Goal: Information Seeking & Learning: Learn about a topic

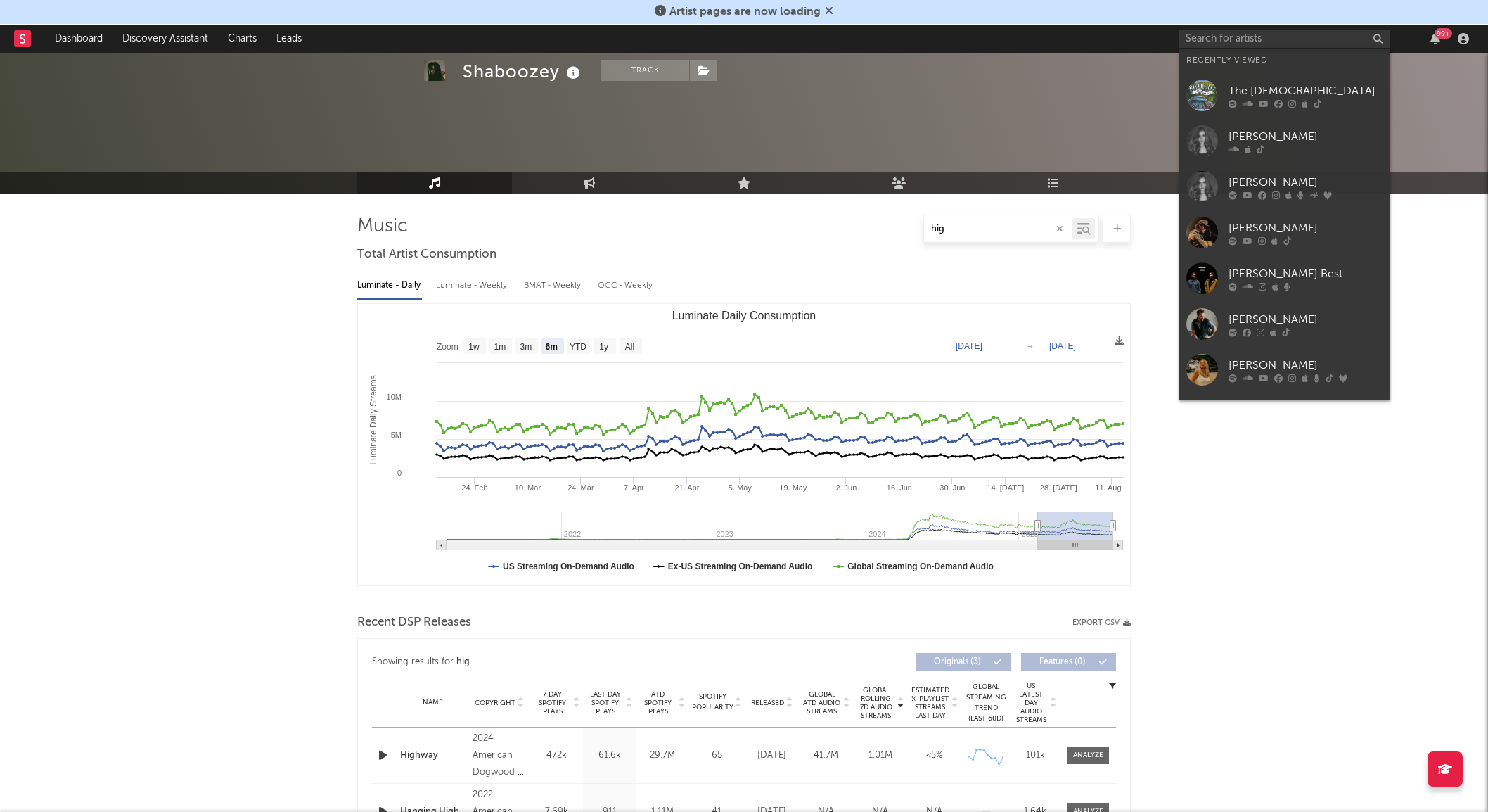
select select "6m"
select select "All"
click at [1226, 36] on input "text" at bounding box center [1284, 39] width 211 height 18
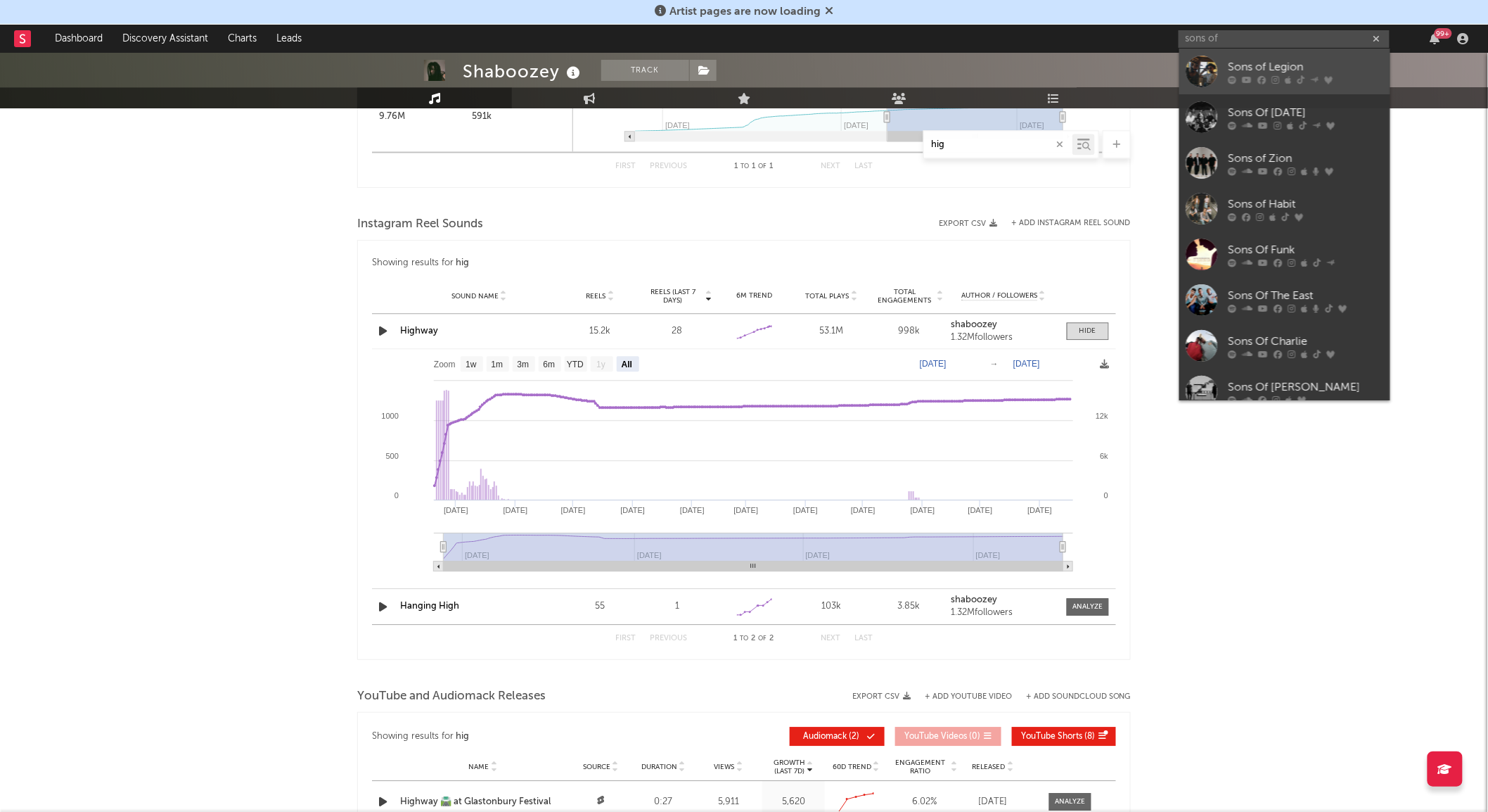
type input "sons of"
click at [1211, 68] on div at bounding box center [1202, 71] width 32 height 32
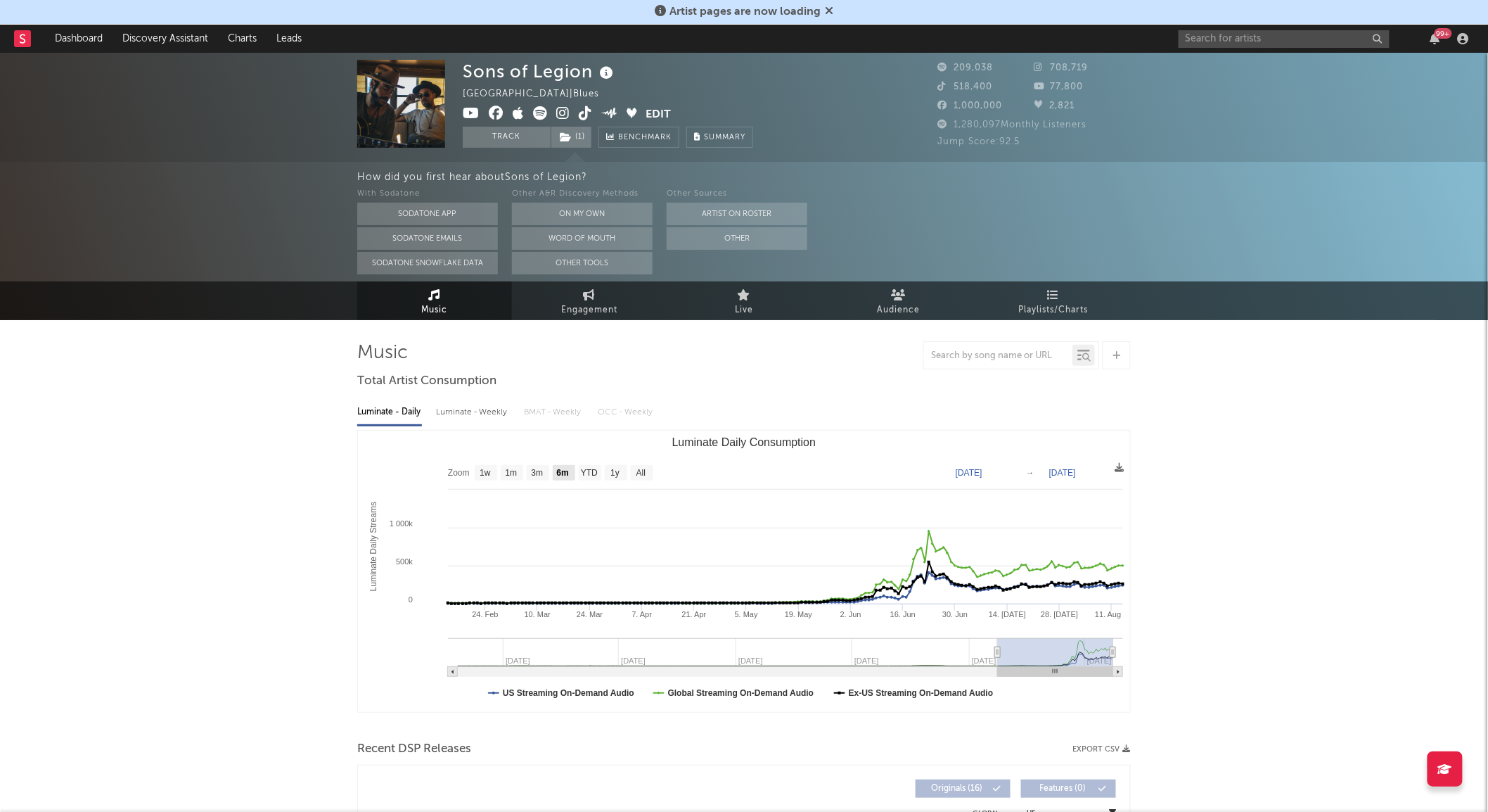
click at [539, 471] on text "3m" at bounding box center [538, 473] width 12 height 9
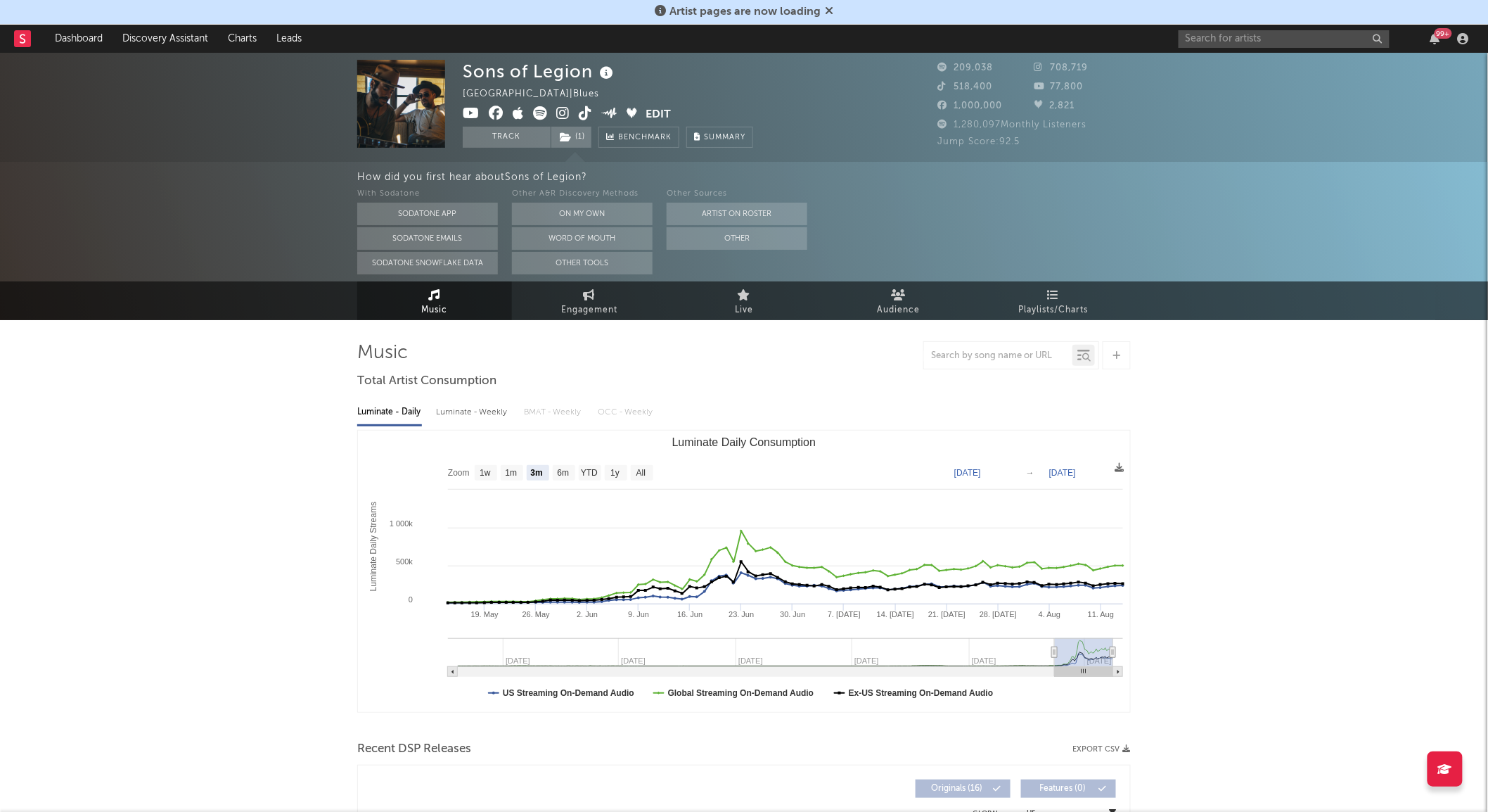
select select "3m"
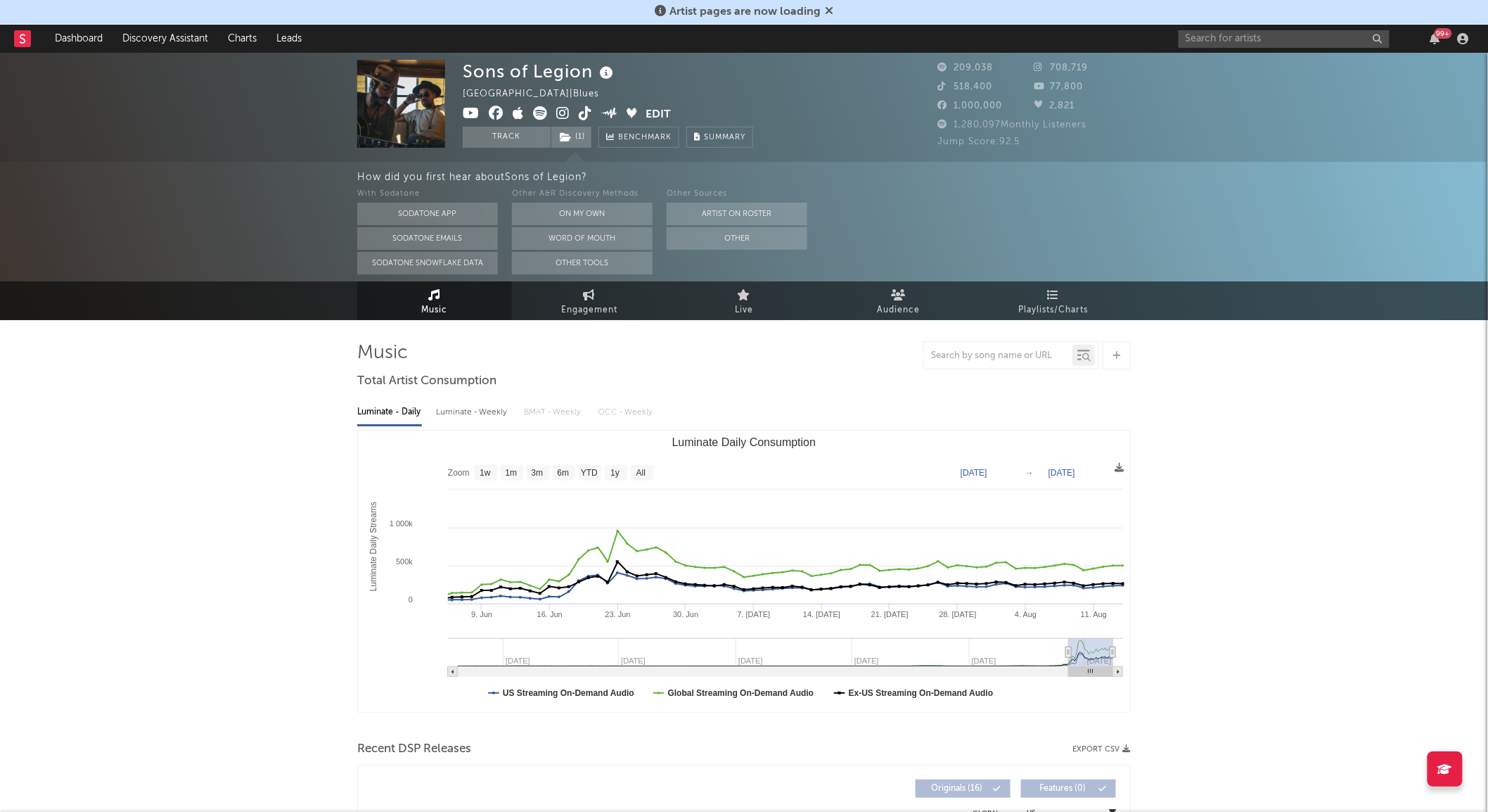
type input "[DATE]"
drag, startPoint x: 1056, startPoint y: 655, endPoint x: 1068, endPoint y: 652, distance: 12.4
click at [1068, 652] on icon "Luminate Daily Consumption" at bounding box center [1068, 651] width 6 height 10
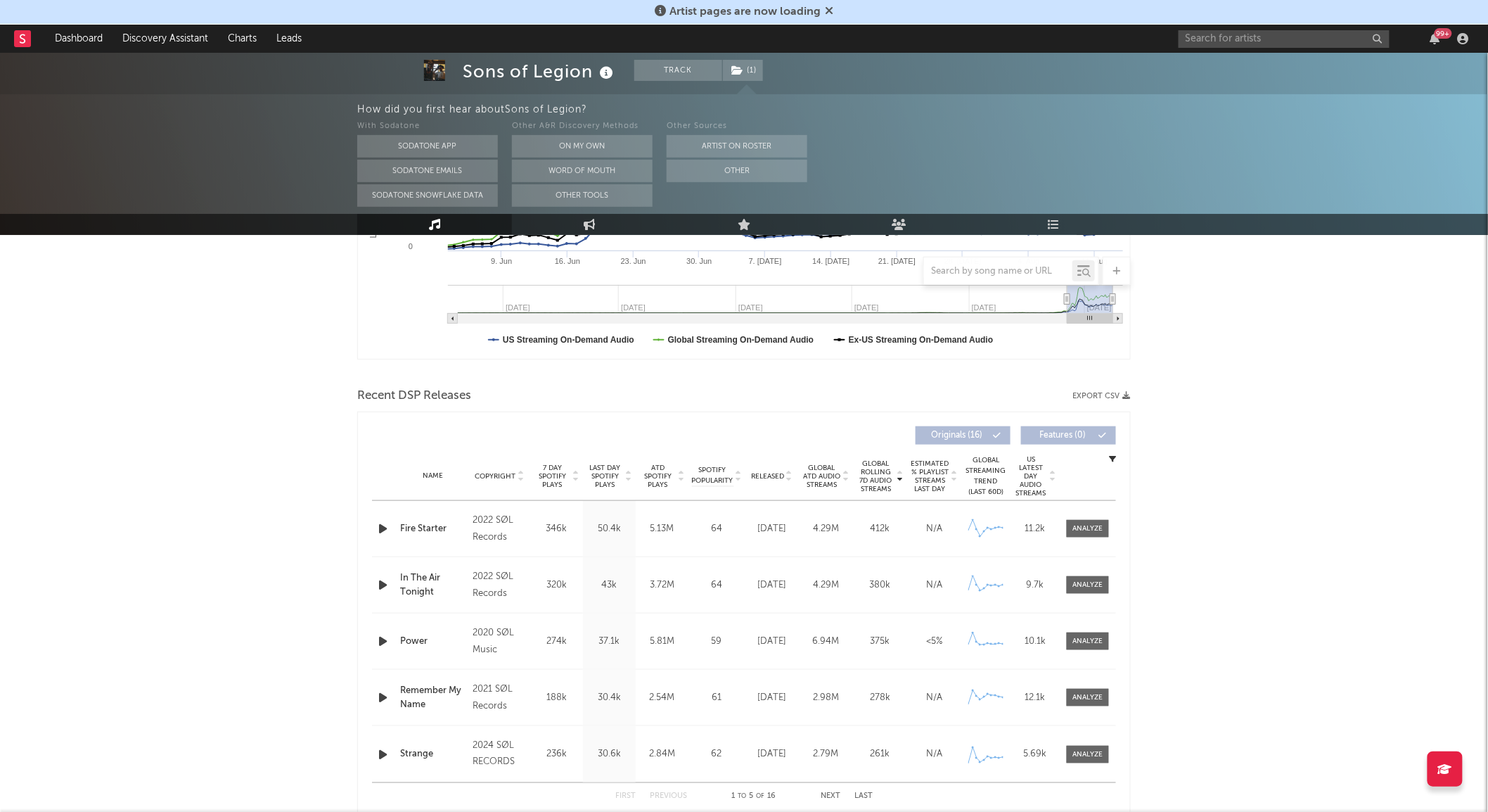
scroll to position [353, 0]
click at [882, 473] on span "Global Rolling 7D Audio Streams" at bounding box center [875, 476] width 39 height 34
click at [762, 474] on span "Released" at bounding box center [767, 475] width 33 height 8
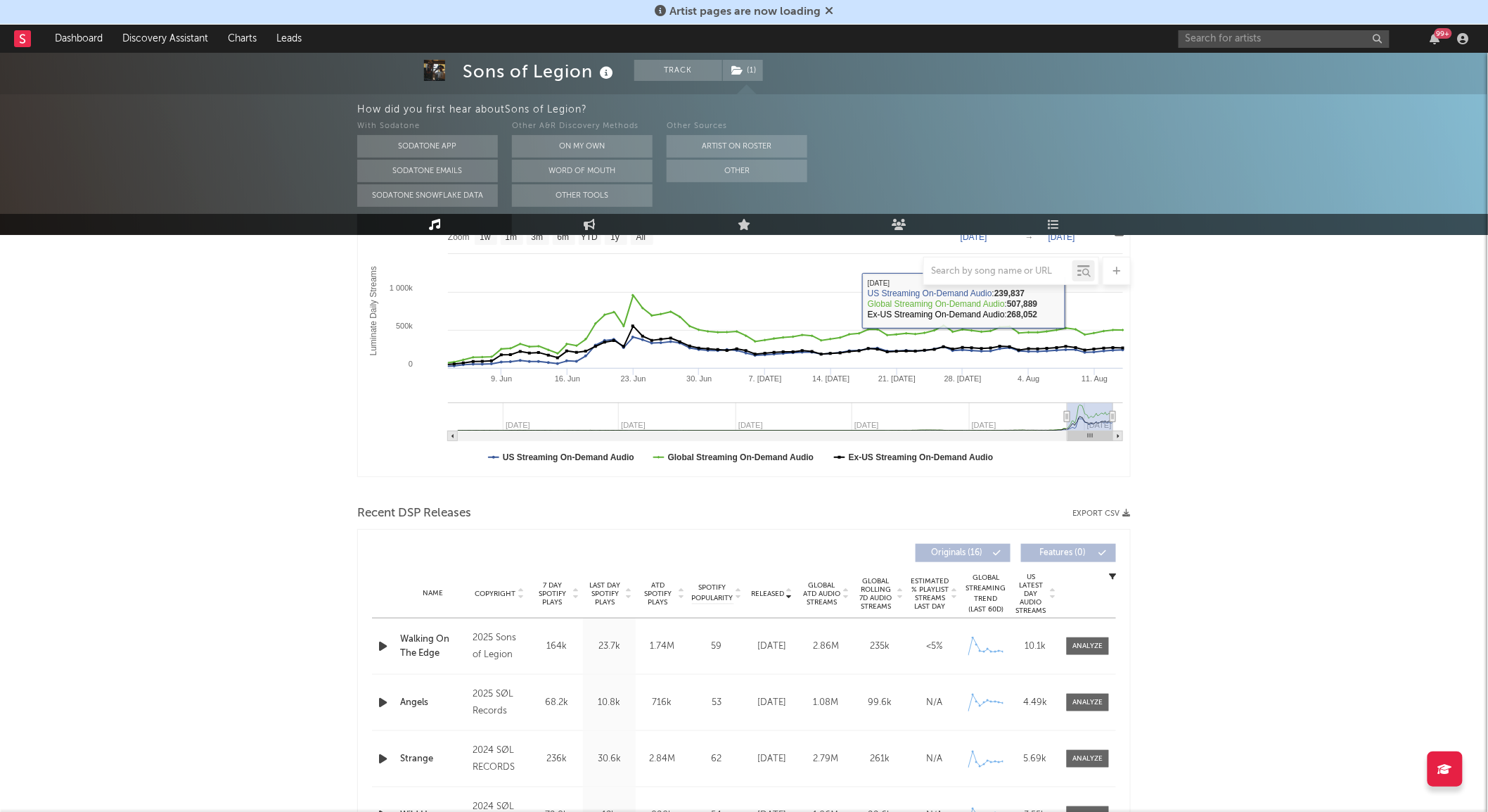
scroll to position [0, 0]
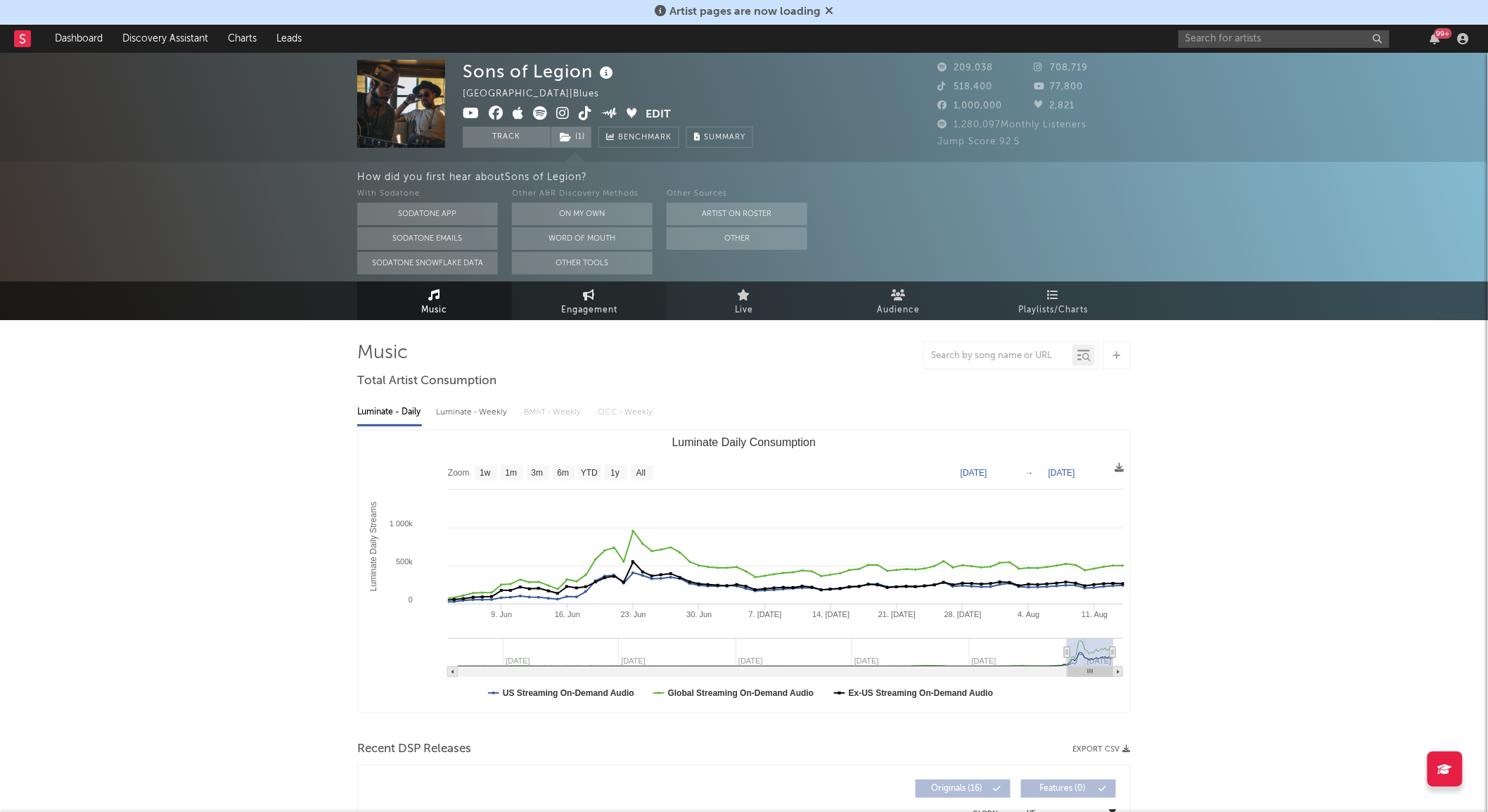
click at [574, 297] on link "Engagement" at bounding box center [589, 300] width 155 height 39
select select "1w"
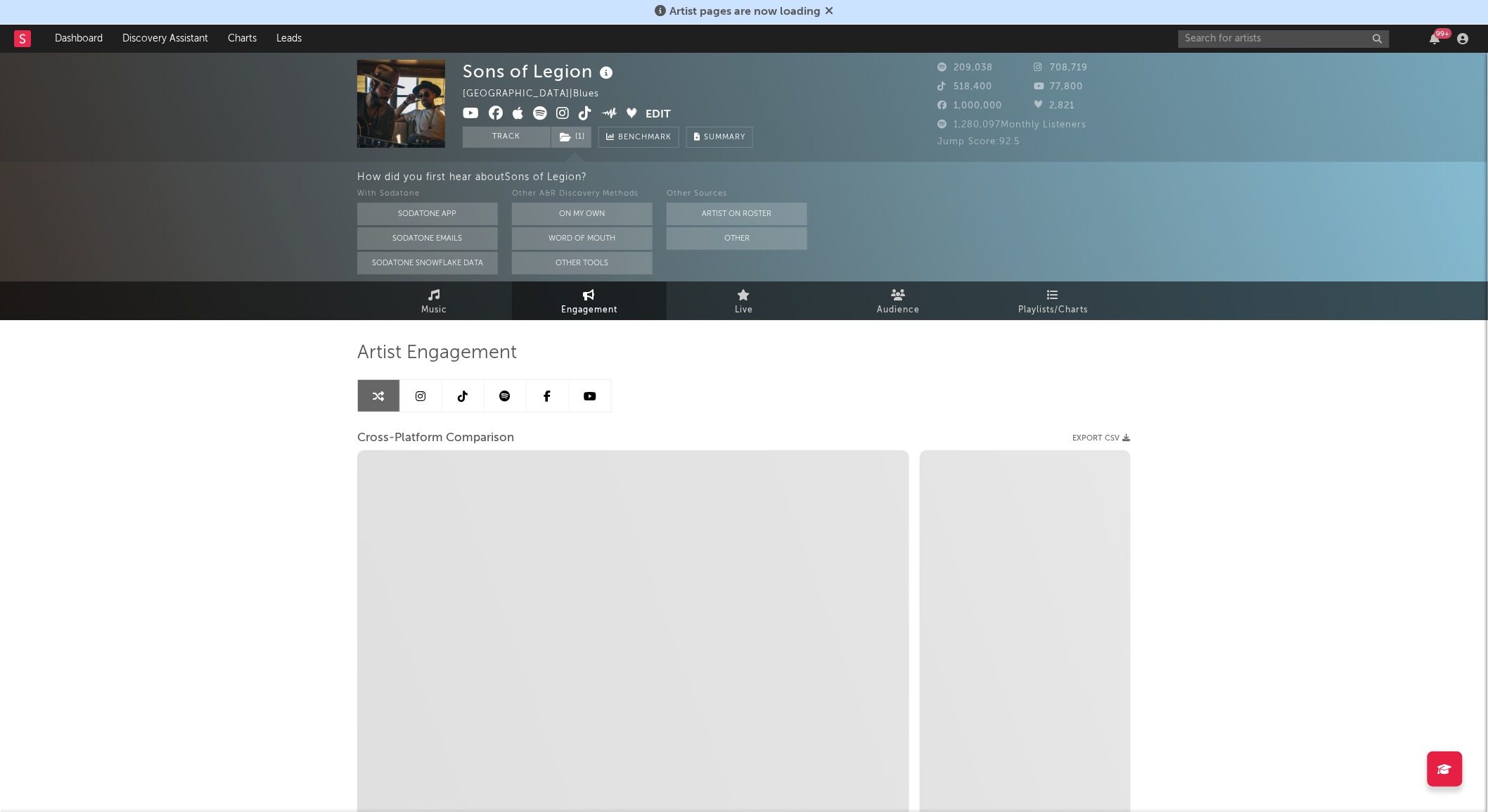
select select "1m"
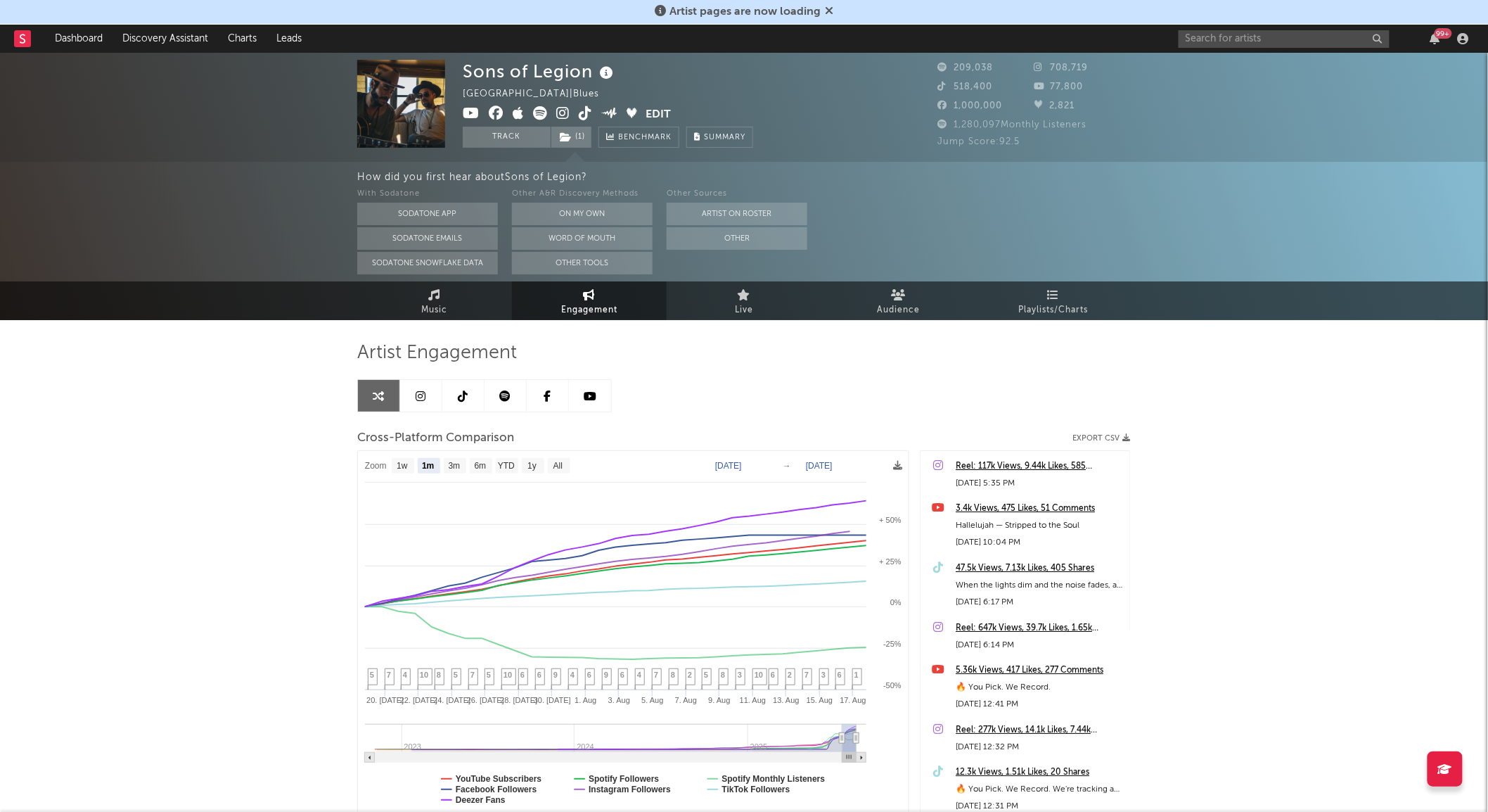
click at [462, 393] on icon at bounding box center [463, 396] width 9 height 11
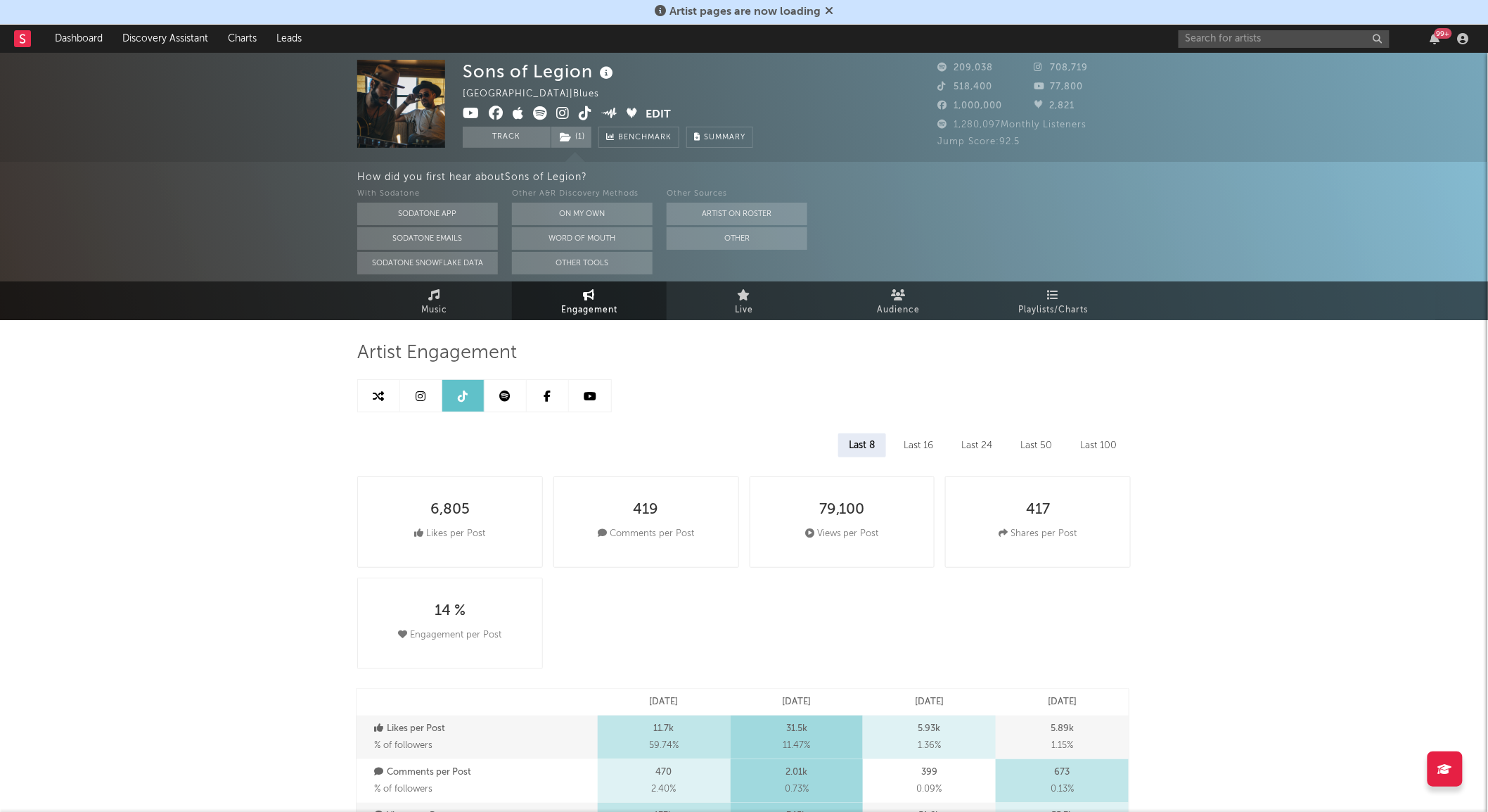
select select "1w"
click at [547, 398] on icon at bounding box center [547, 396] width 7 height 11
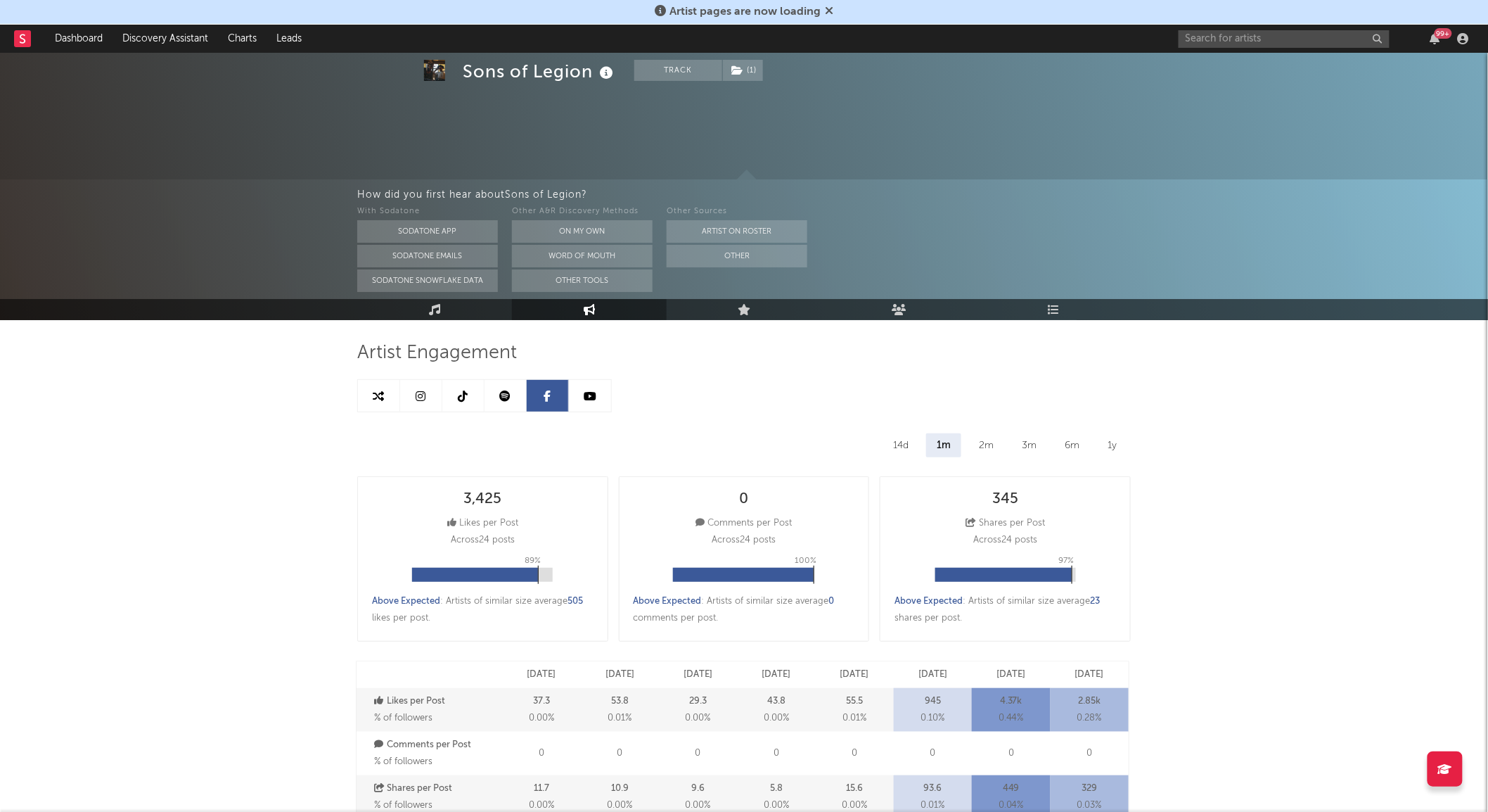
scroll to position [431, 0]
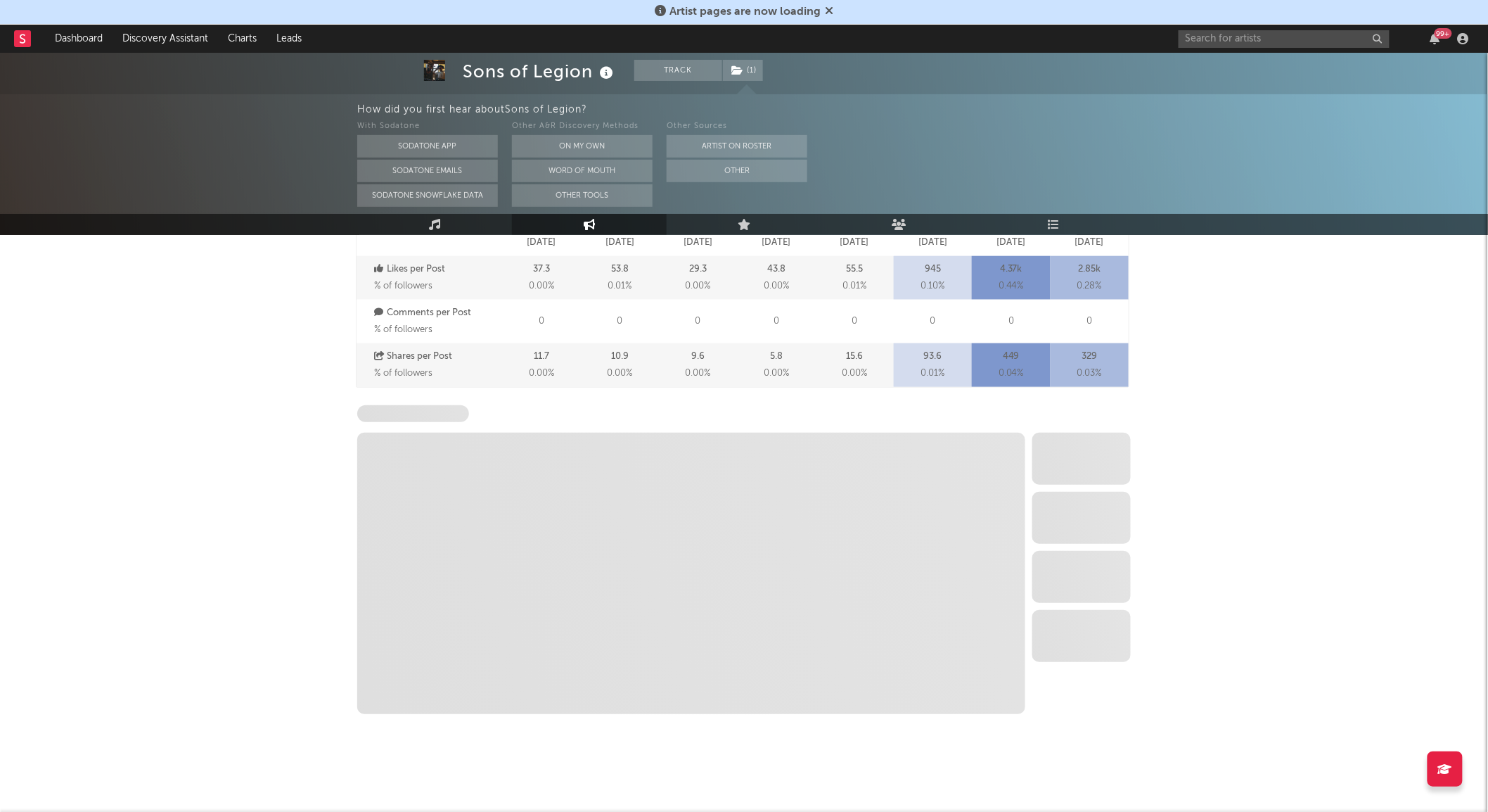
select select "6m"
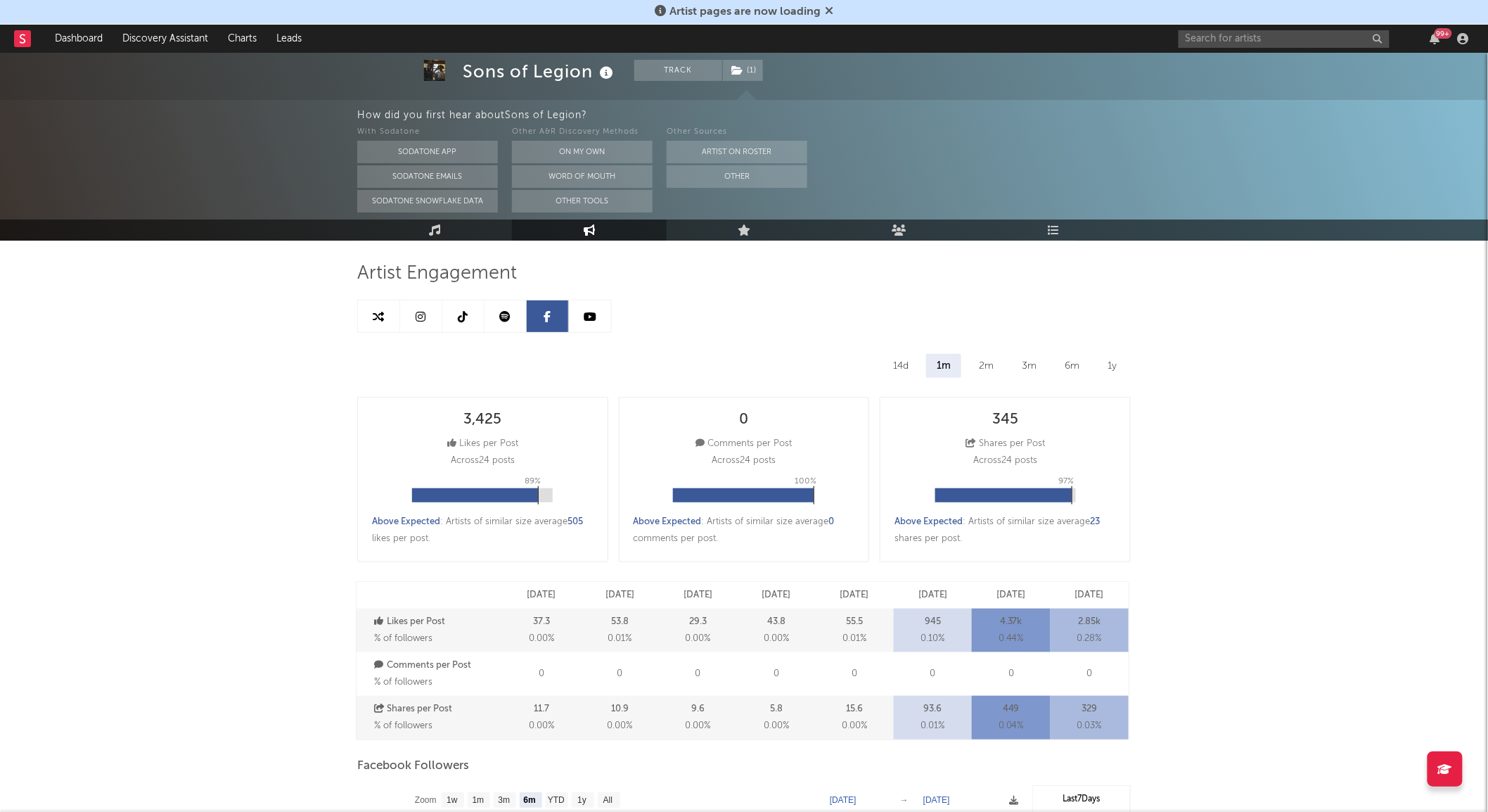
scroll to position [0, 0]
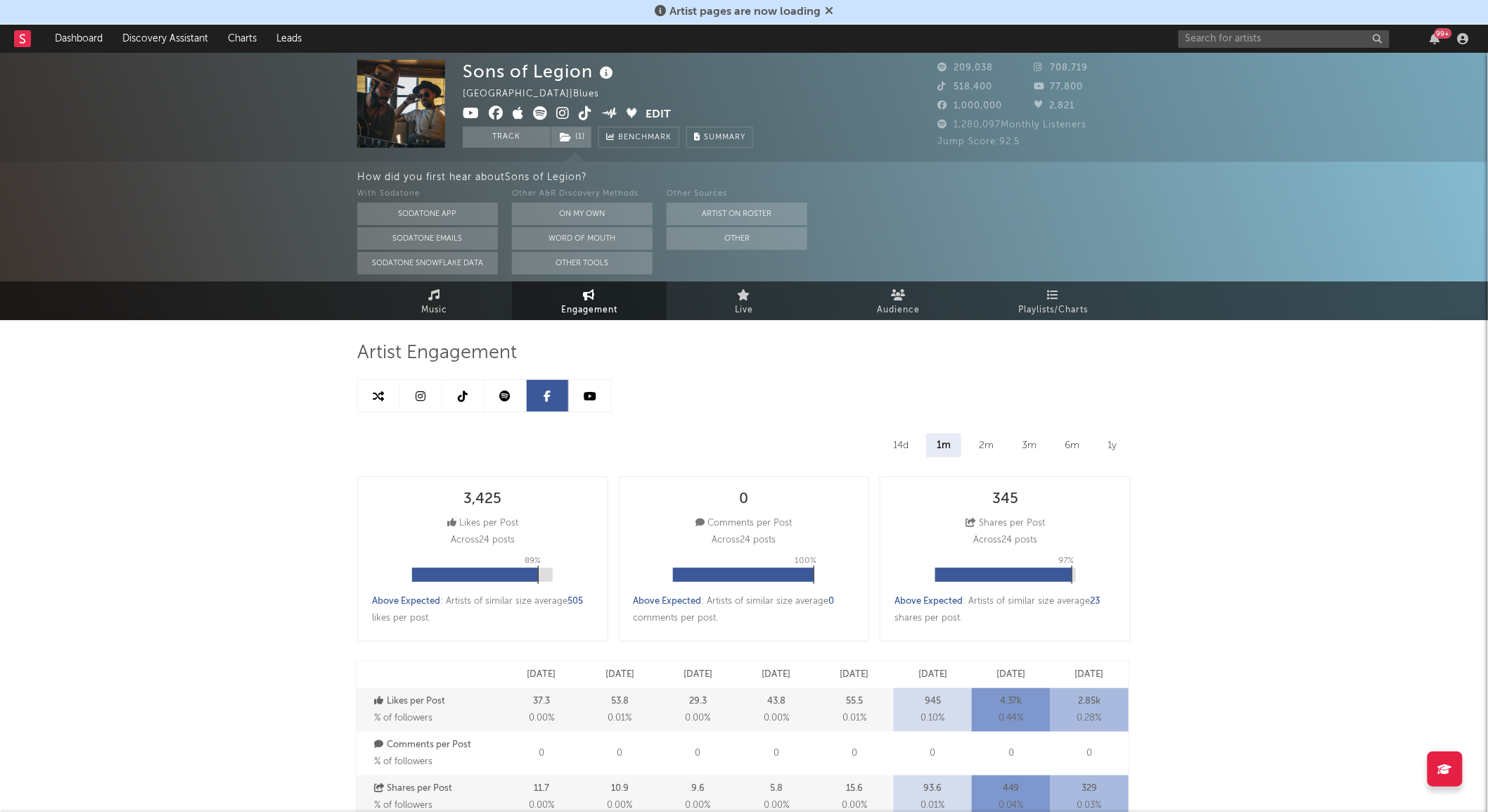
click at [572, 404] on link at bounding box center [589, 396] width 42 height 32
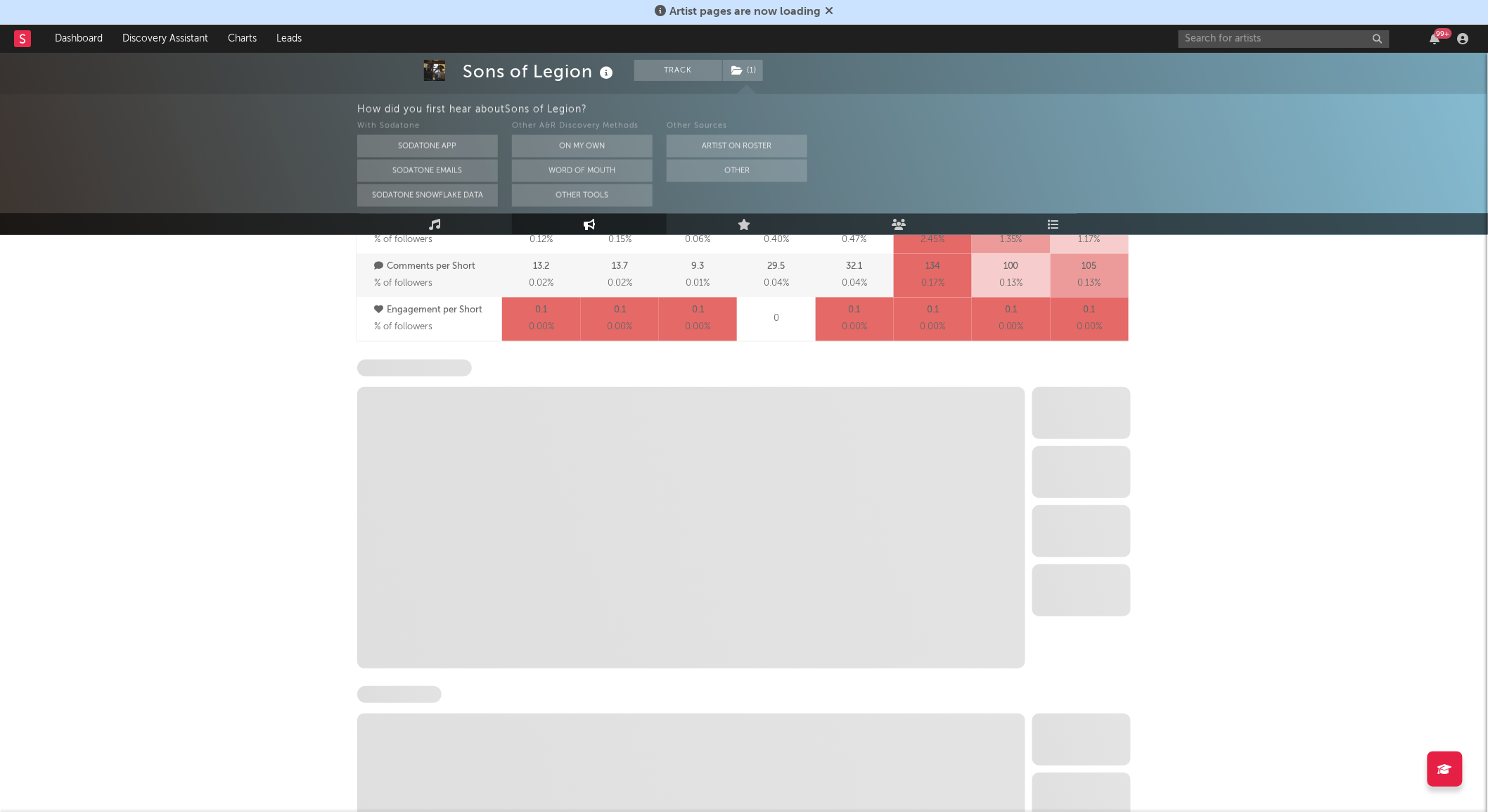
select select "6m"
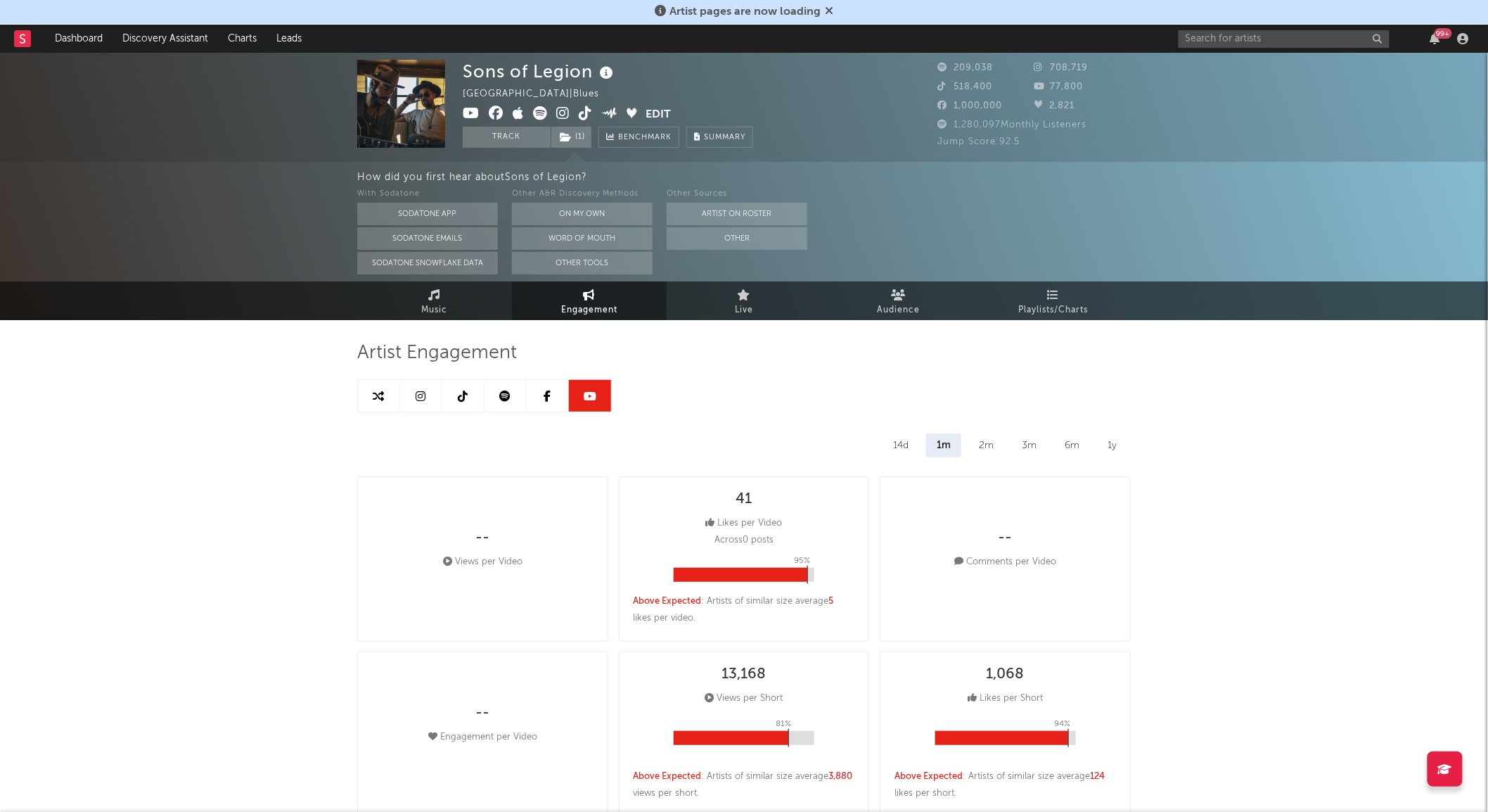
click at [425, 398] on icon at bounding box center [421, 396] width 9 height 11
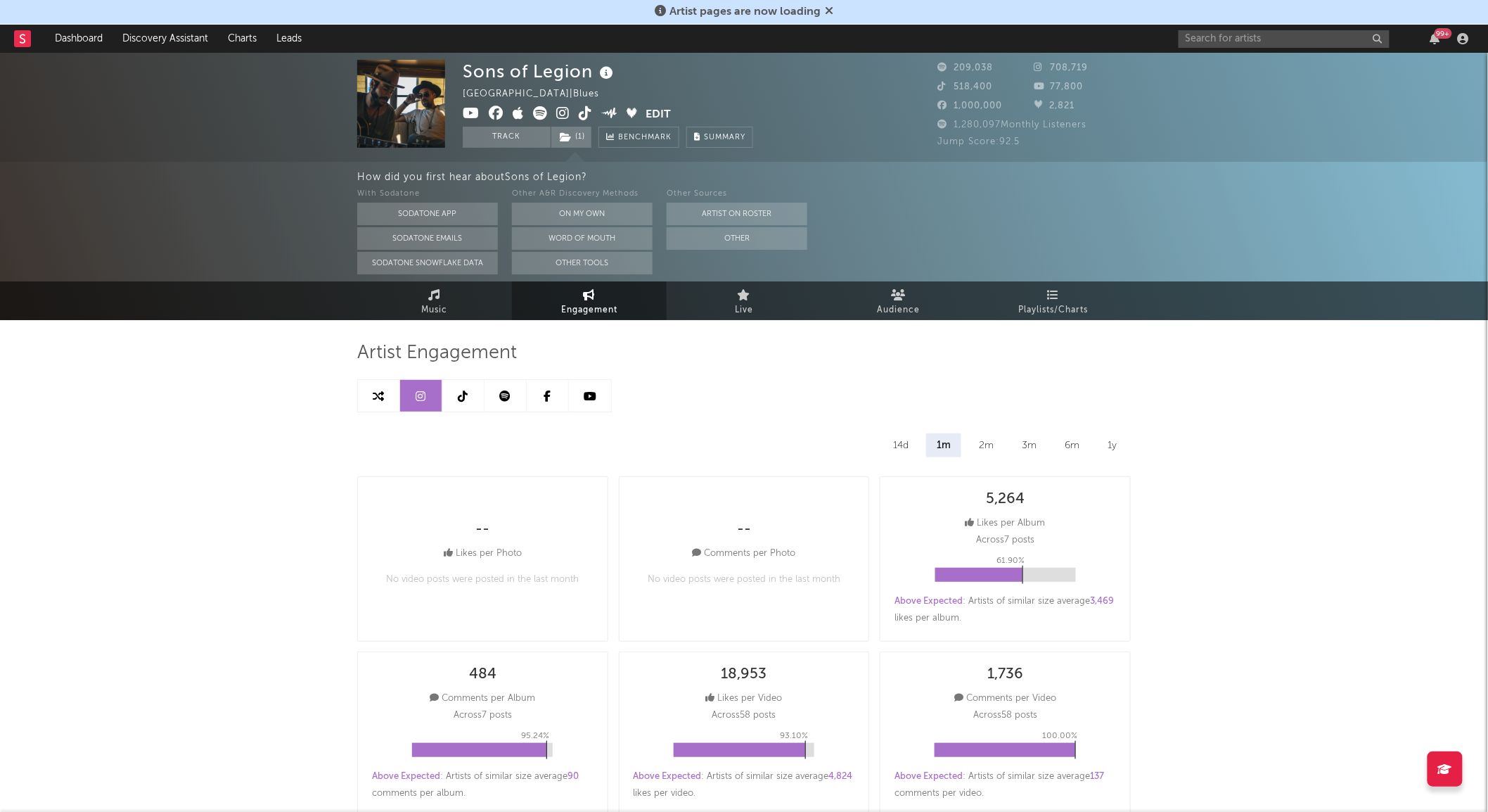
select select "6m"
click at [517, 391] on link at bounding box center [506, 396] width 42 height 32
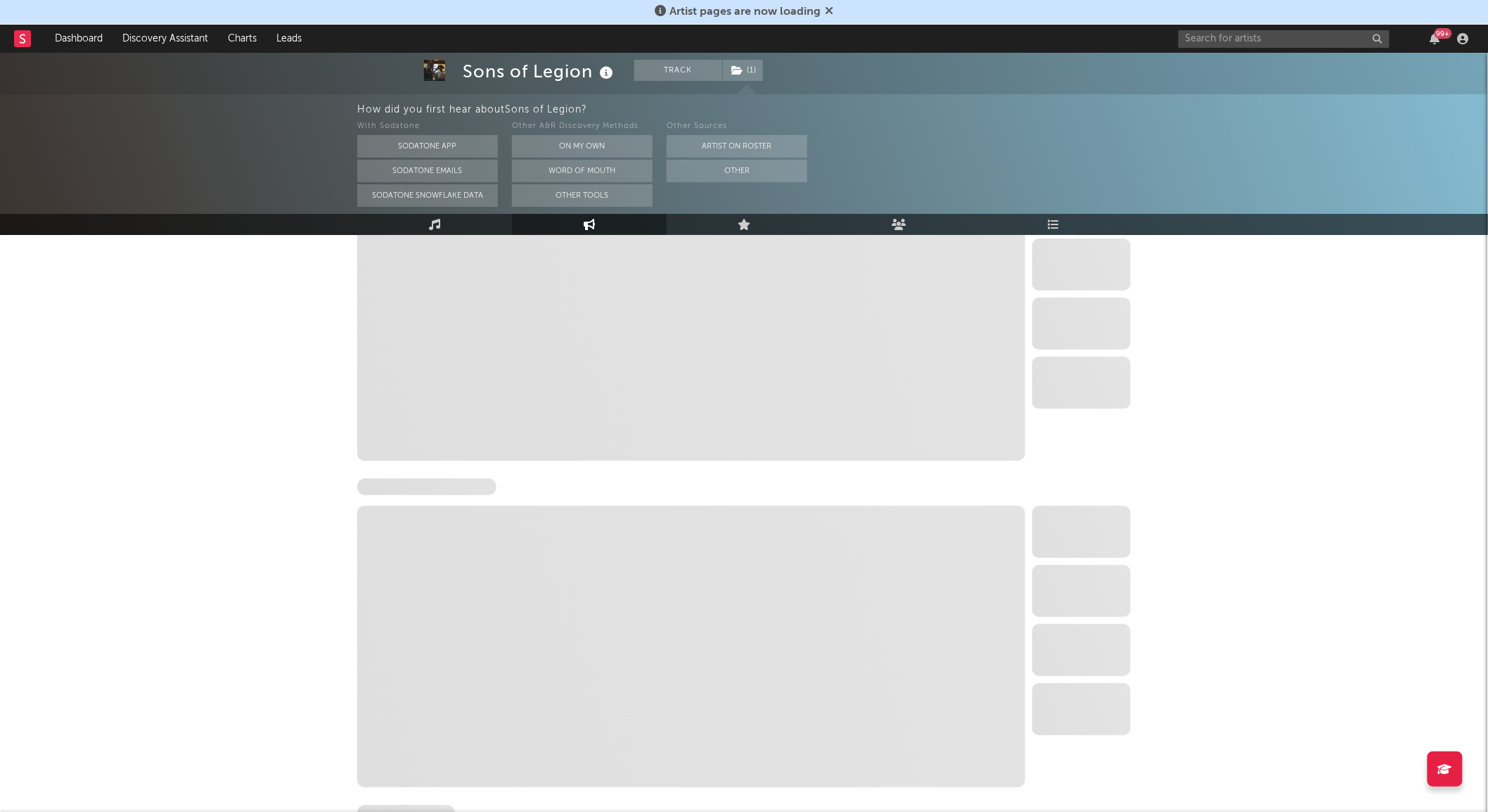
select select "6m"
select select "1w"
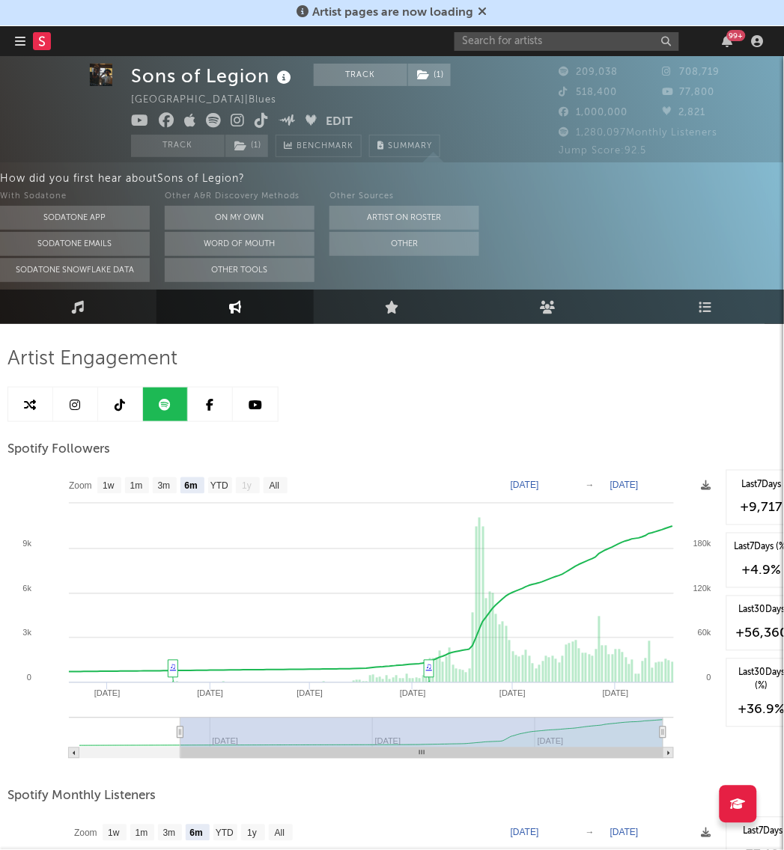
scroll to position [17, 0]
click at [137, 484] on text "1m" at bounding box center [136, 485] width 13 height 10
select select "1m"
type input "[DATE]"
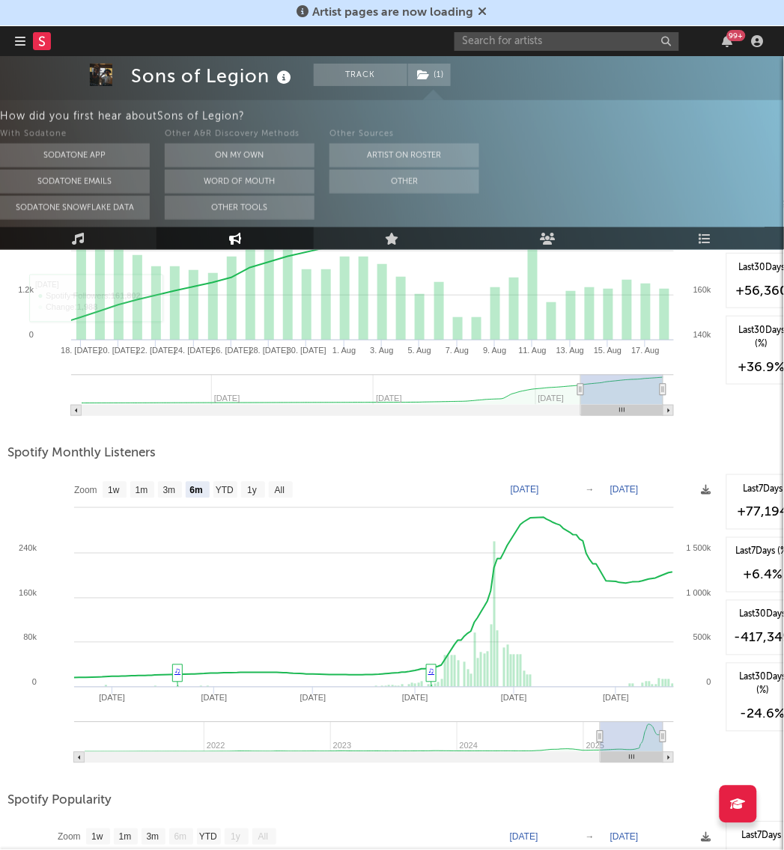
scroll to position [360, 0]
click at [138, 488] on text "1m" at bounding box center [141, 490] width 13 height 10
select select "1m"
type input "[DATE]"
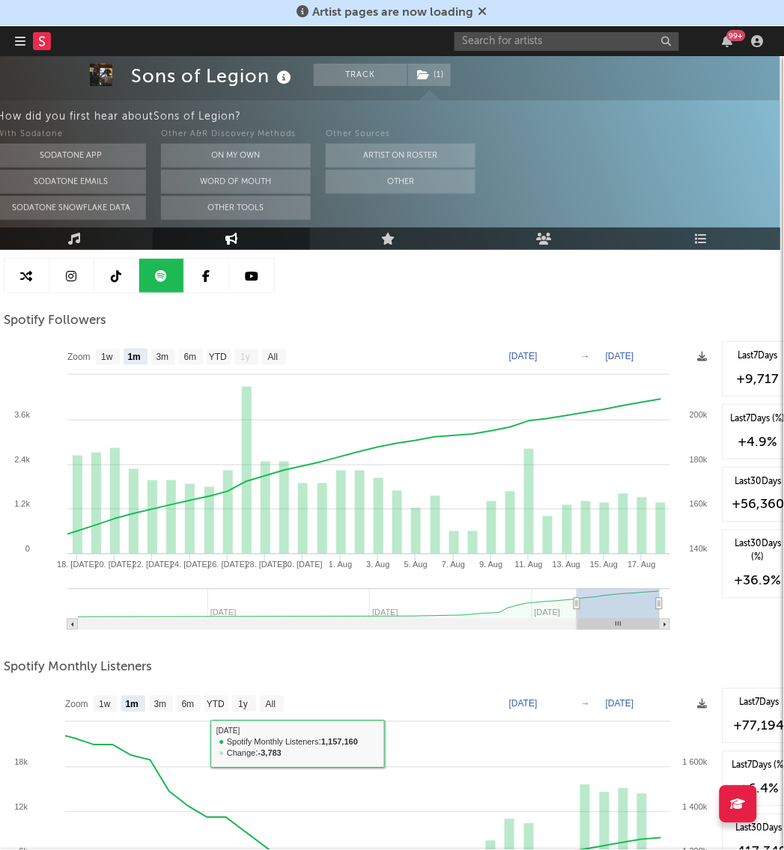
scroll to position [144, 4]
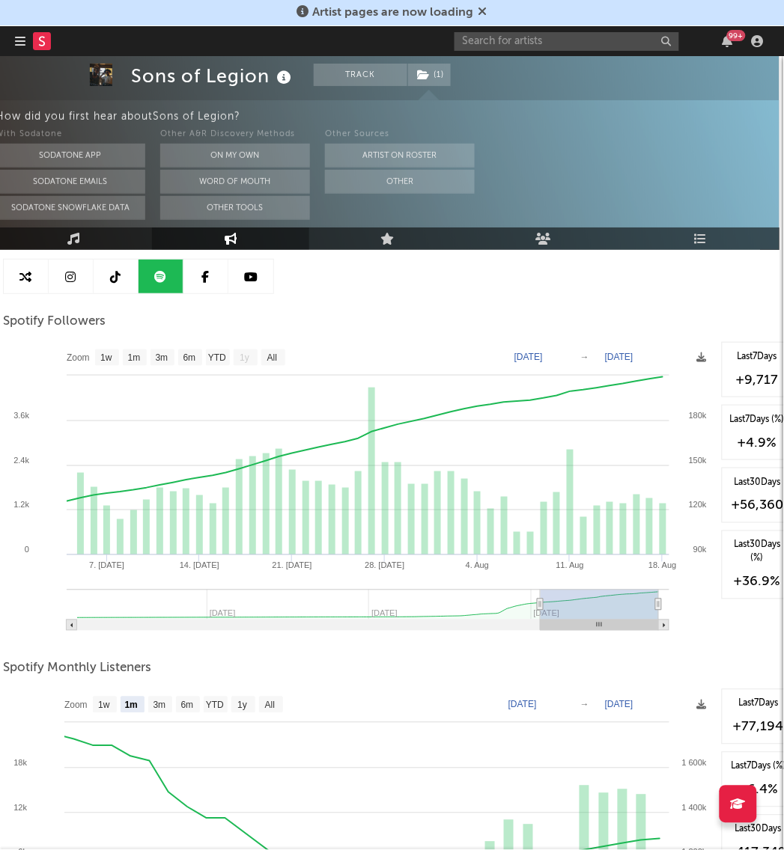
type input "[DATE]"
drag, startPoint x: 573, startPoint y: 604, endPoint x: 537, endPoint y: 608, distance: 36.9
click at [537, 608] on icon at bounding box center [540, 604] width 6 height 11
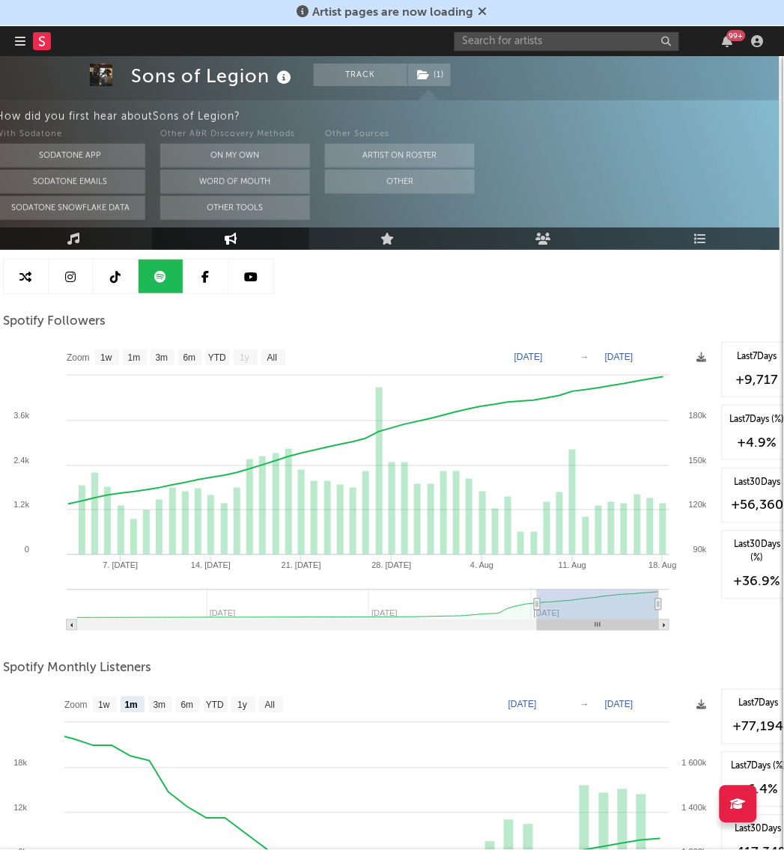
click at [217, 281] on link at bounding box center [205, 277] width 45 height 34
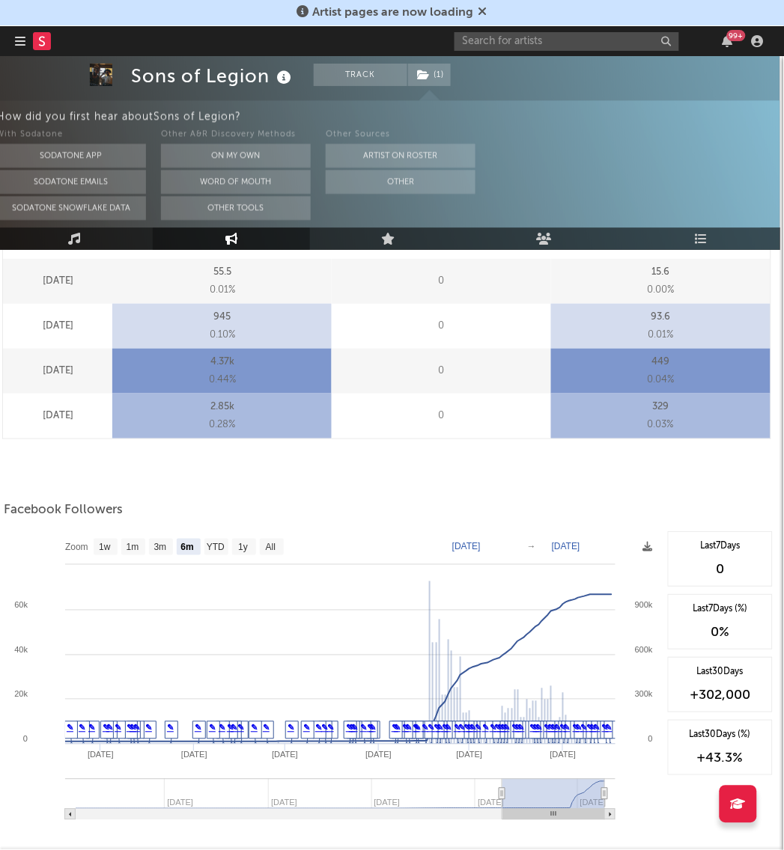
scroll to position [753, 4]
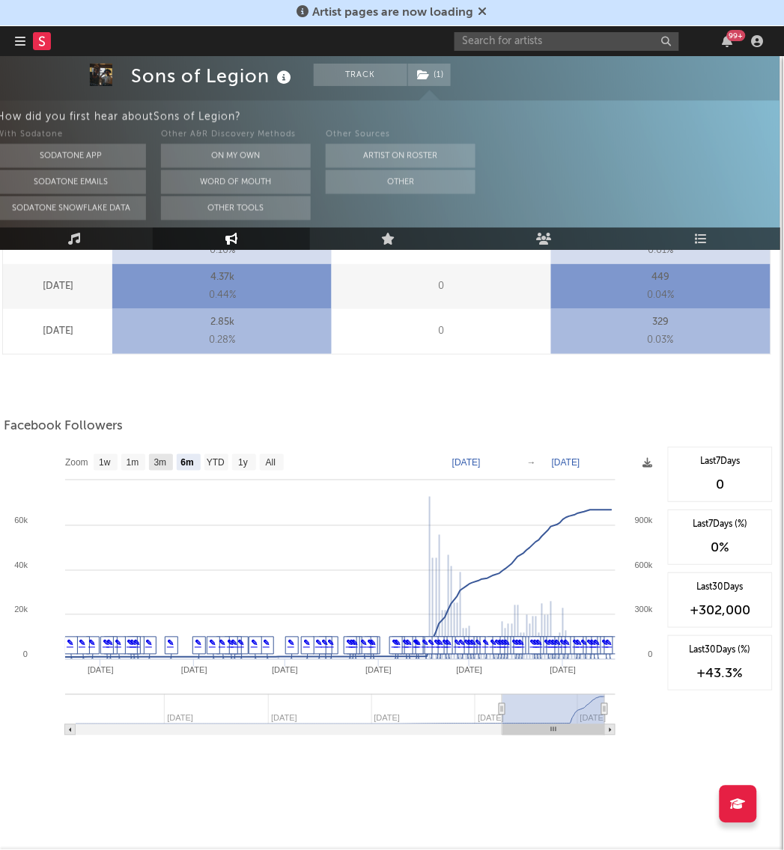
click at [163, 468] on text "3m" at bounding box center [160, 463] width 13 height 10
select select "3m"
type input "[DATE]"
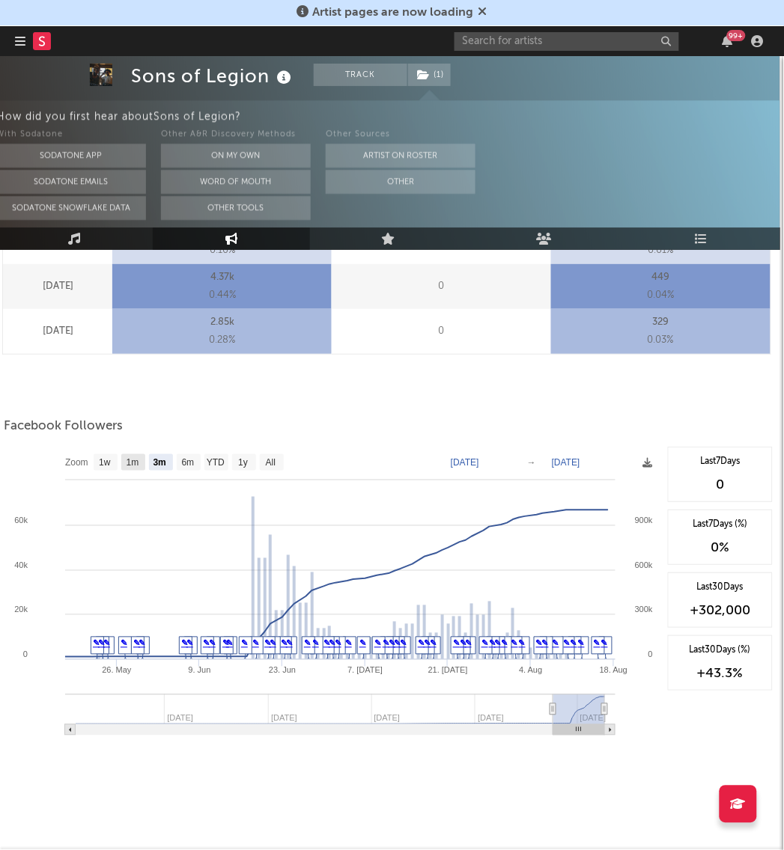
click at [132, 466] on text "1m" at bounding box center [132, 463] width 13 height 10
select select "1m"
type input "[DATE]"
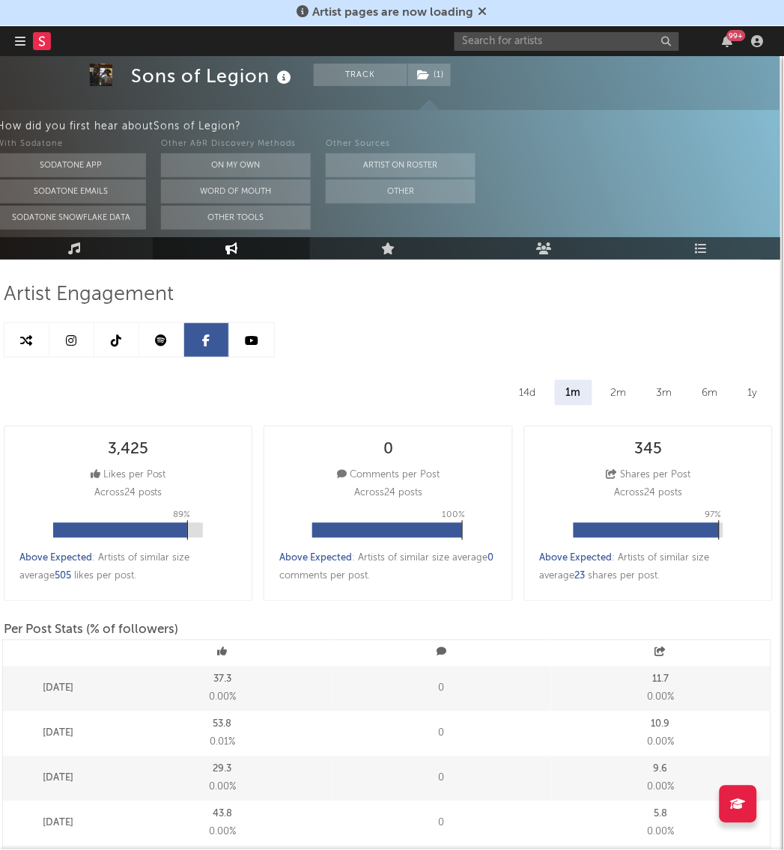
scroll to position [0, 4]
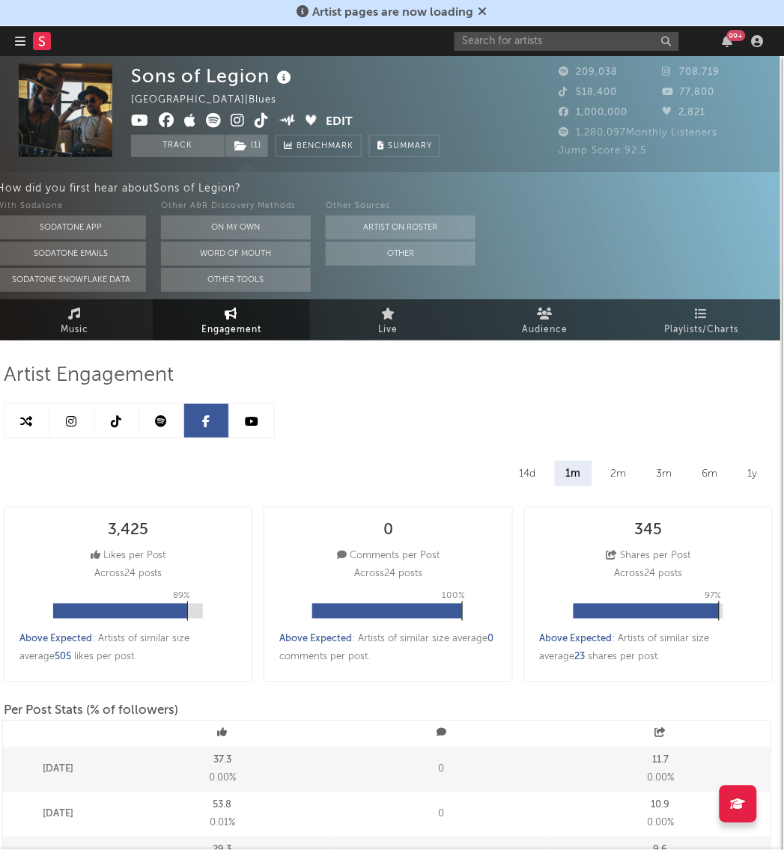
click at [117, 421] on icon at bounding box center [117, 421] width 10 height 12
select select "1w"
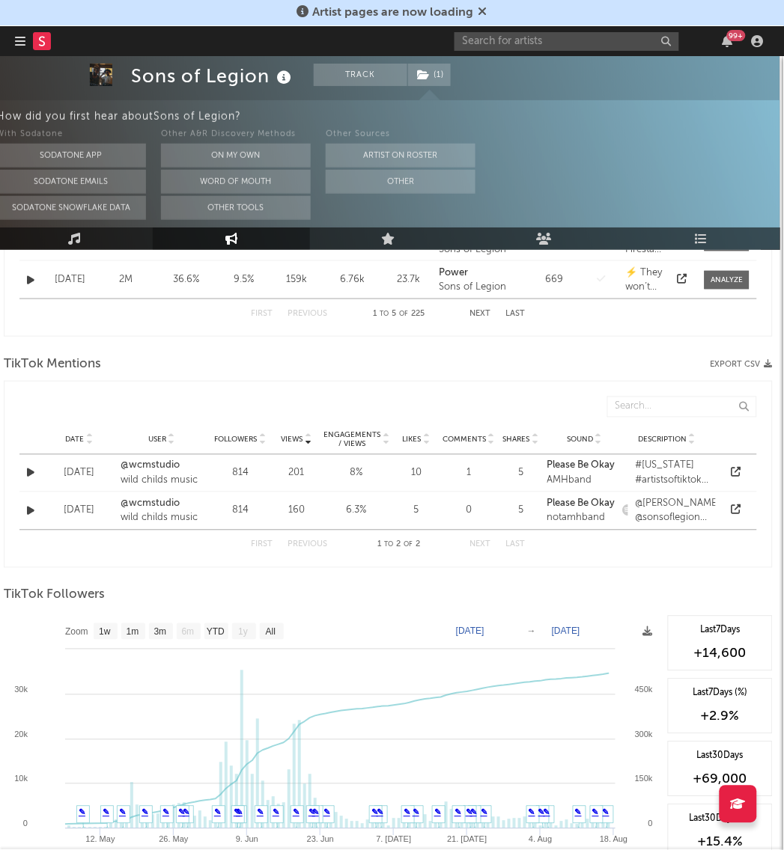
scroll to position [1484, 4]
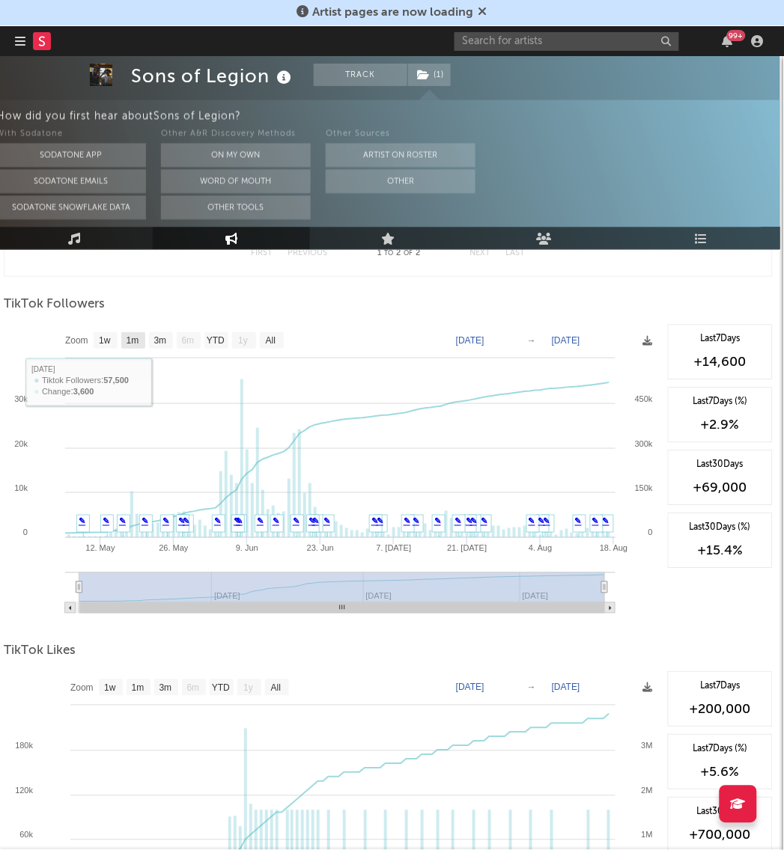
click at [132, 341] on text "1m" at bounding box center [132, 341] width 13 height 10
select select "1m"
type input "[DATE]"
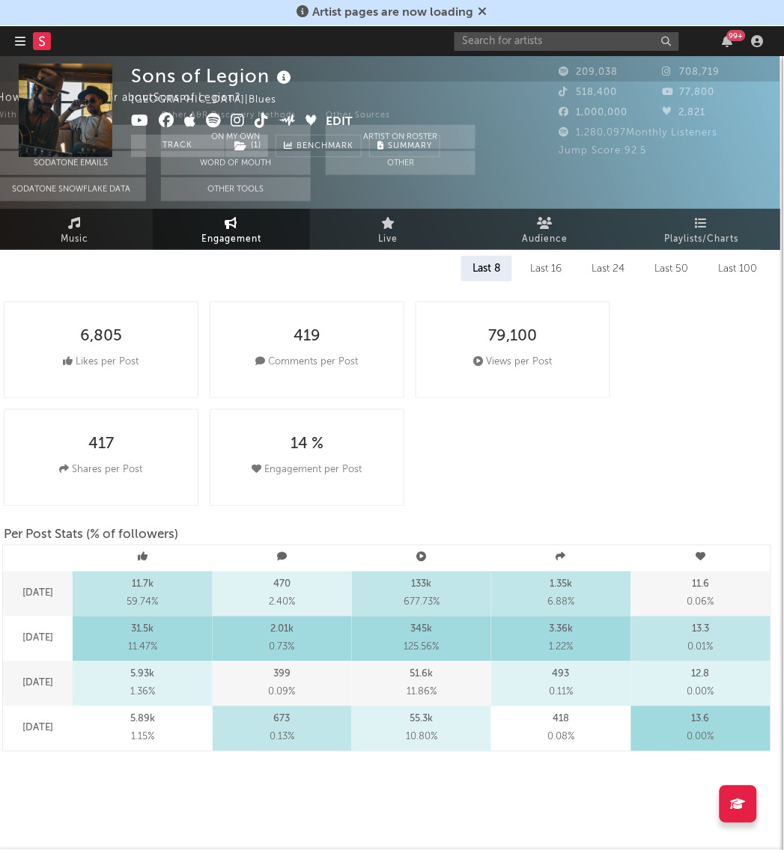
scroll to position [0, 4]
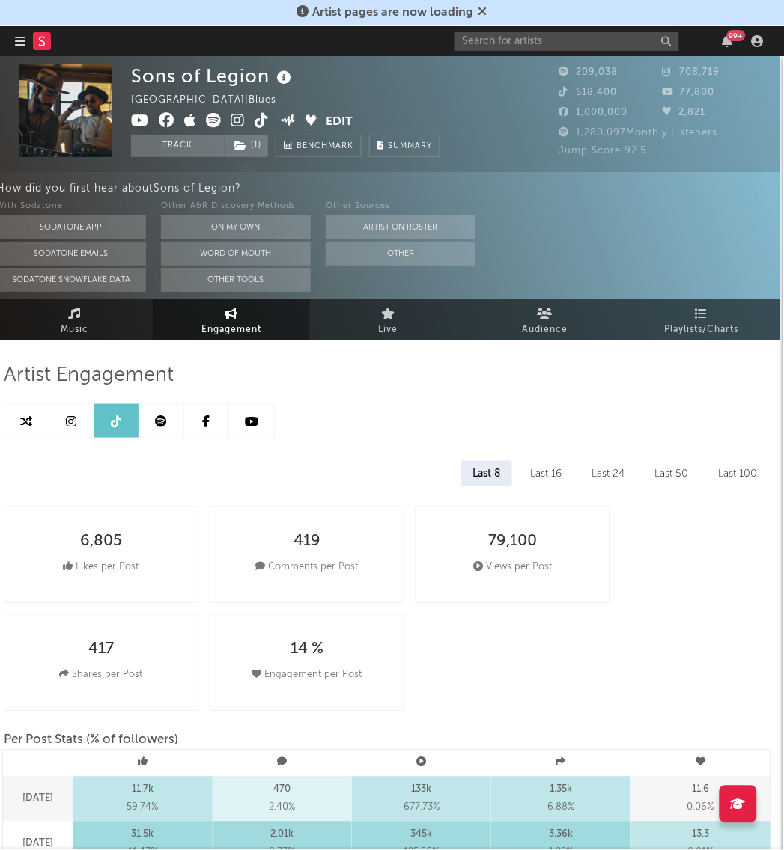
drag, startPoint x: 71, startPoint y: 419, endPoint x: 72, endPoint y: 439, distance: 19.5
click at [71, 419] on icon at bounding box center [72, 421] width 10 height 12
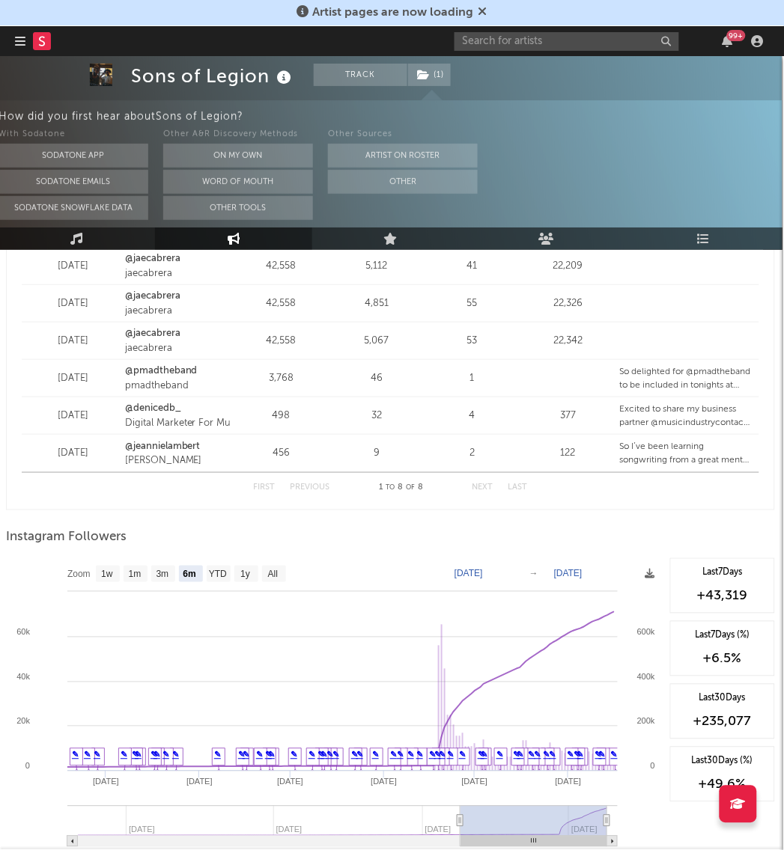
scroll to position [2125, 1]
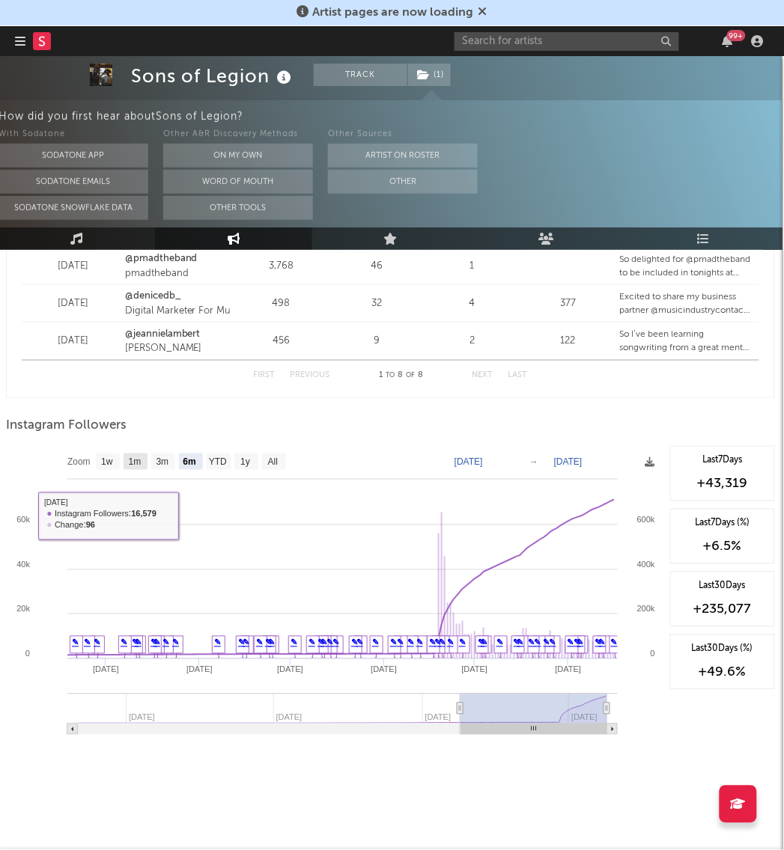
click at [139, 462] on text "1m" at bounding box center [135, 462] width 13 height 10
select select "1m"
type input "[DATE]"
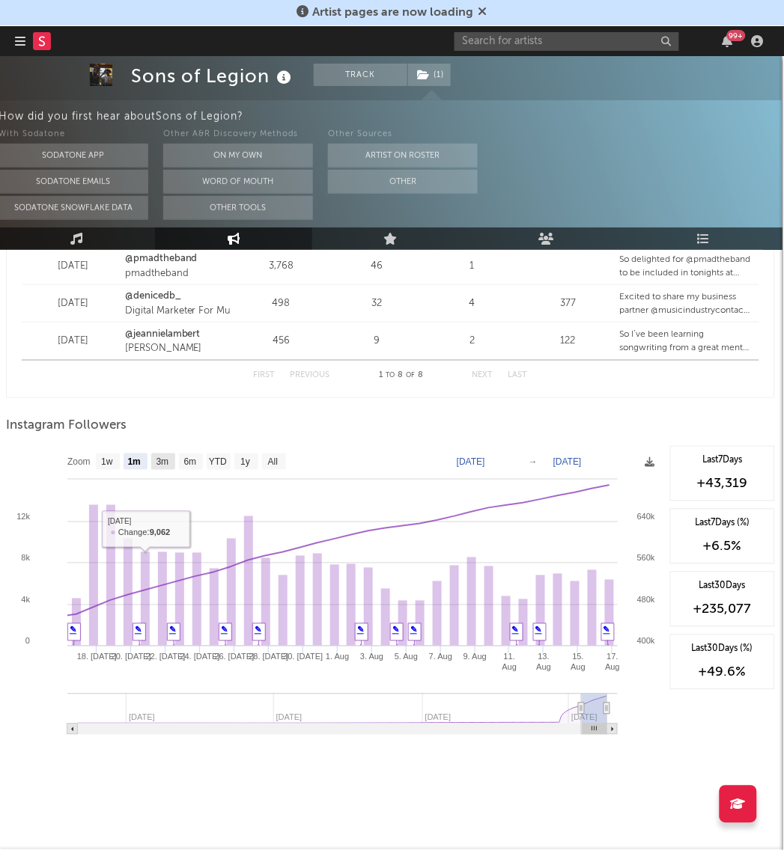
click at [163, 464] on text "3m" at bounding box center [162, 462] width 13 height 10
select select "3m"
type input "[DATE]"
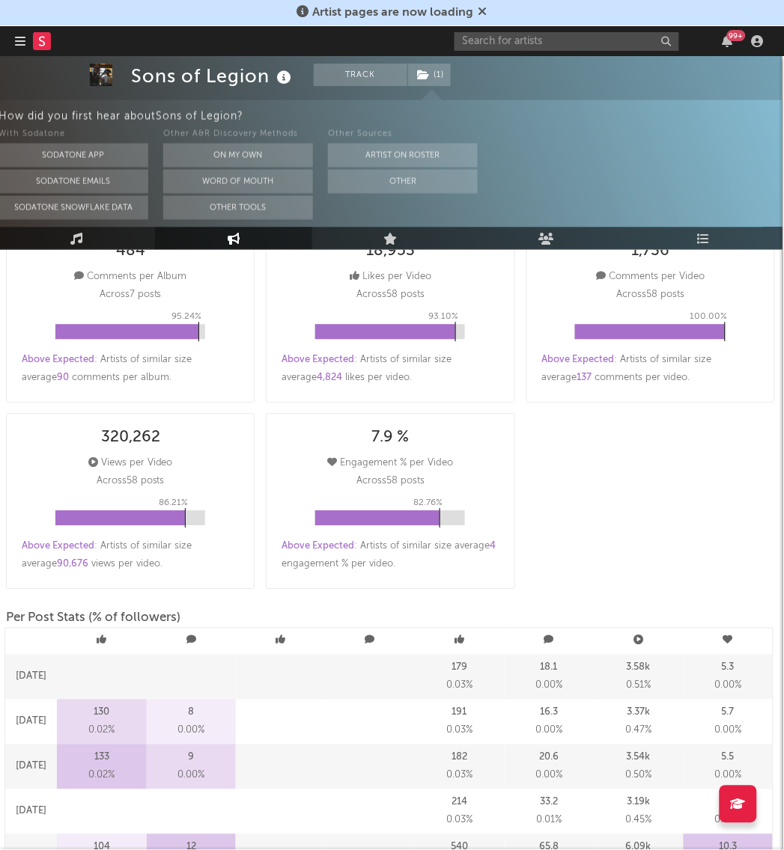
scroll to position [0, 1]
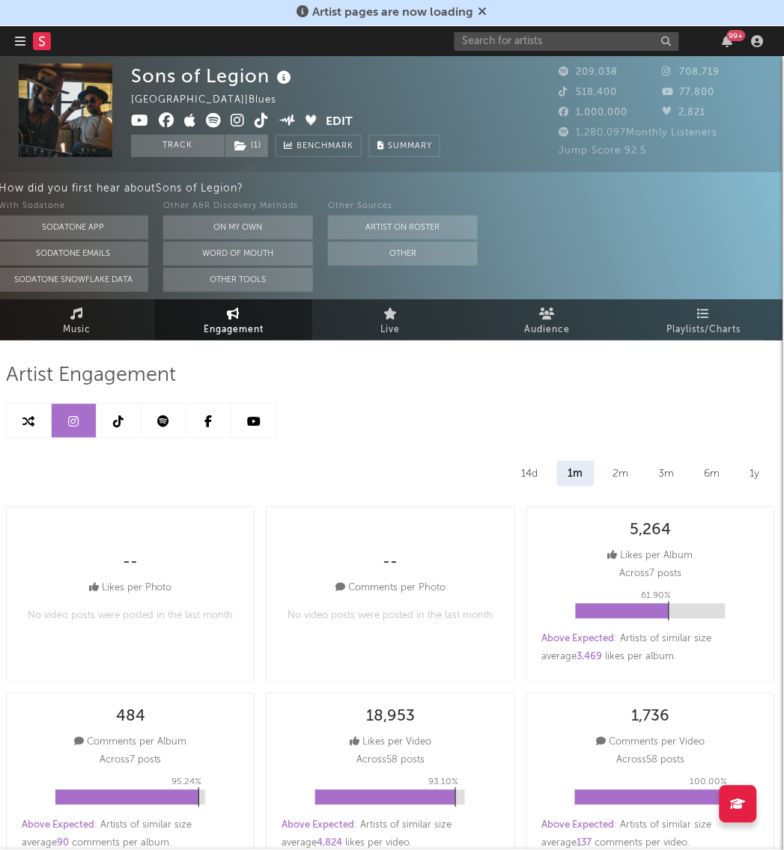
click at [251, 429] on link at bounding box center [253, 421] width 45 height 34
select select "6m"
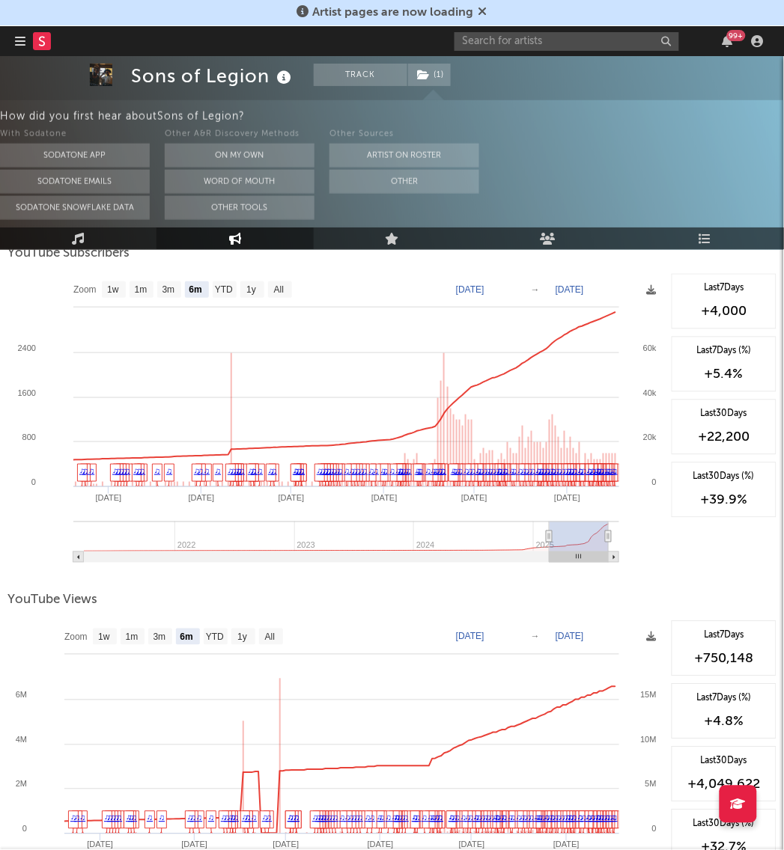
scroll to position [1298, 0]
click at [156, 642] on text "3m" at bounding box center [159, 638] width 13 height 10
select select "3m"
type input "[DATE]"
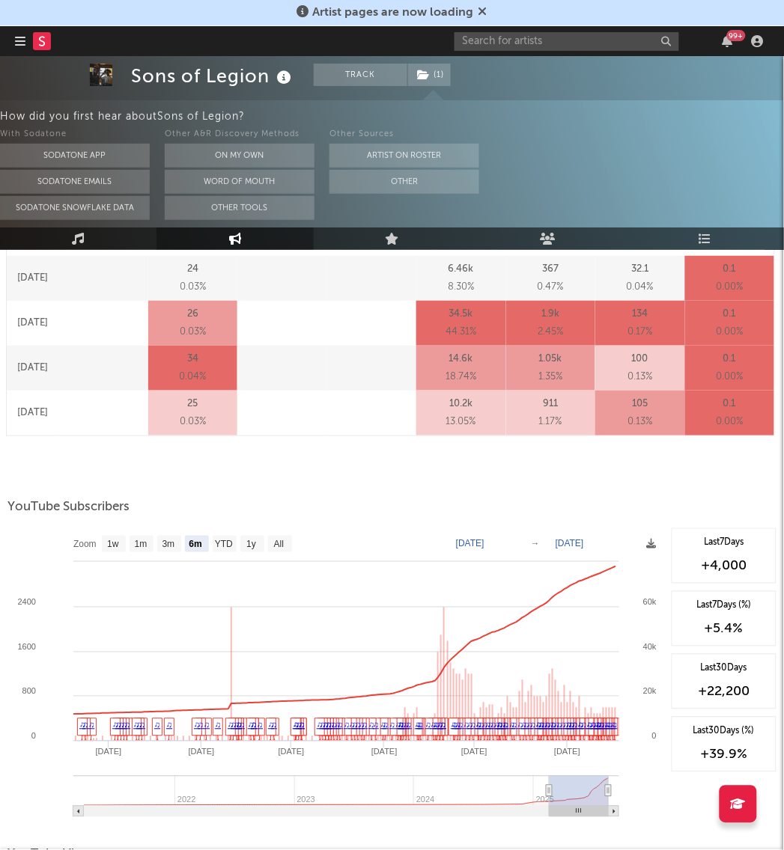
scroll to position [1043, 0]
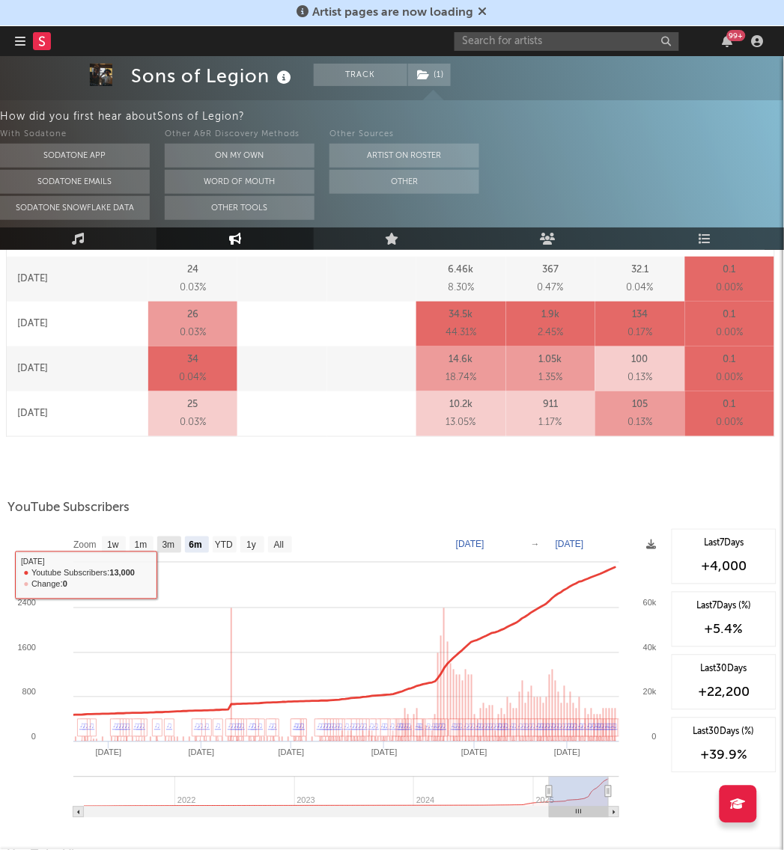
click at [169, 545] on text "3m" at bounding box center [168, 545] width 13 height 10
select select "3m"
type input "[DATE]"
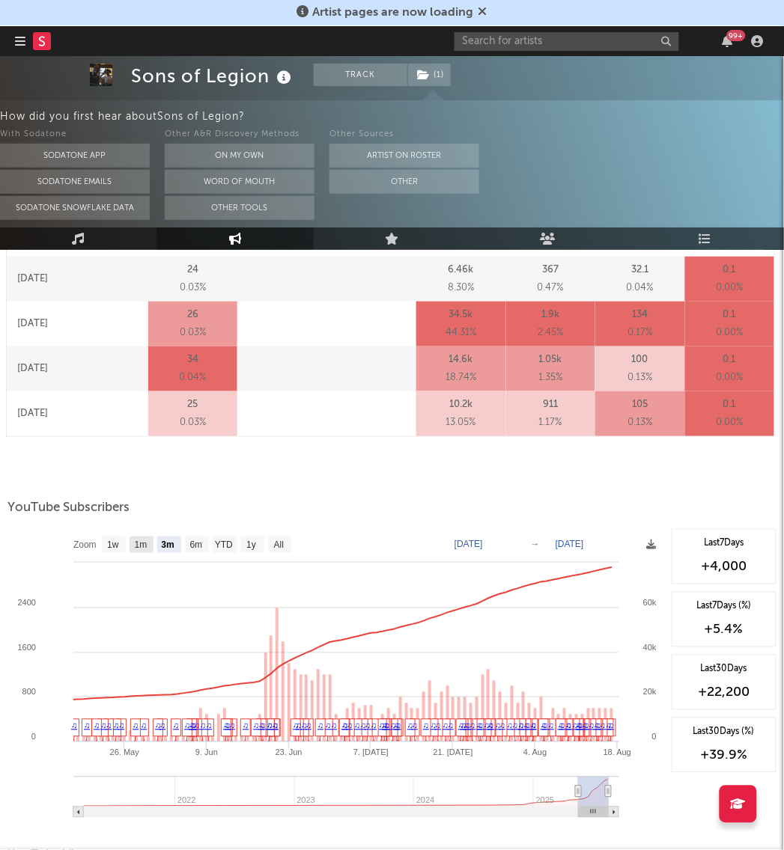
click at [139, 543] on text "1m" at bounding box center [141, 545] width 13 height 10
select select "1m"
type input "[DATE]"
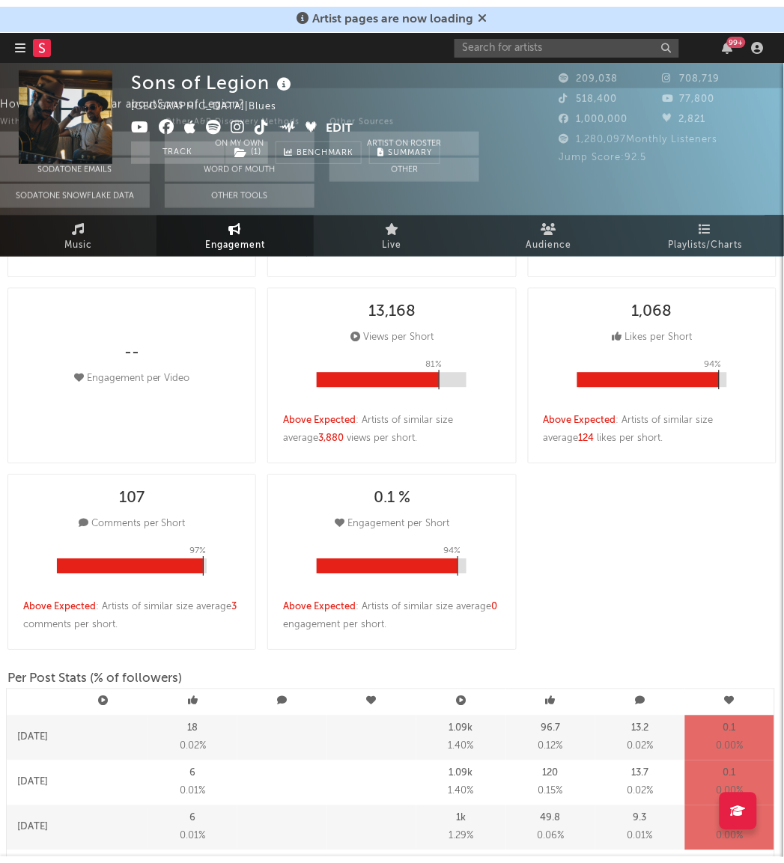
scroll to position [0, 0]
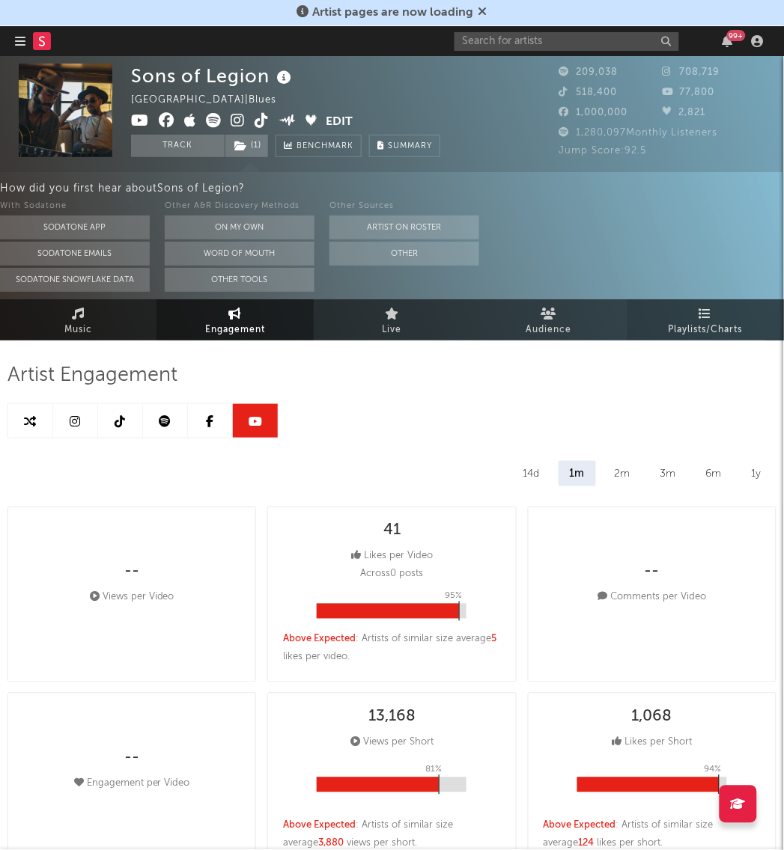
click at [737, 317] on link "Playlists/Charts" at bounding box center [705, 319] width 156 height 41
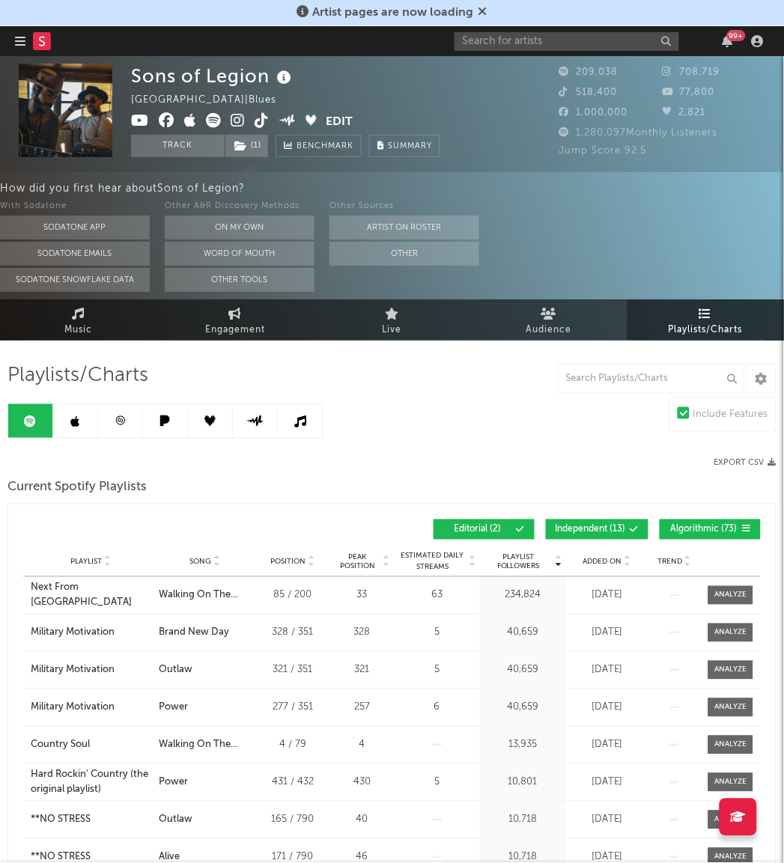
click at [567, 528] on span "Independent ( 13 )" at bounding box center [590, 529] width 70 height 9
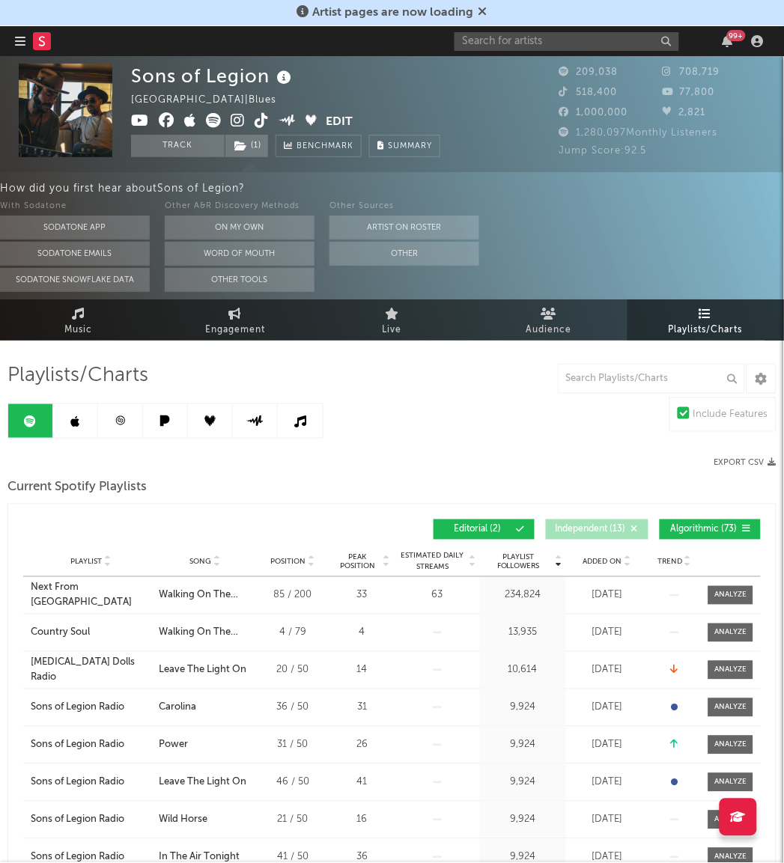
click at [483, 529] on span "Editorial ( 2 )" at bounding box center [477, 529] width 69 height 9
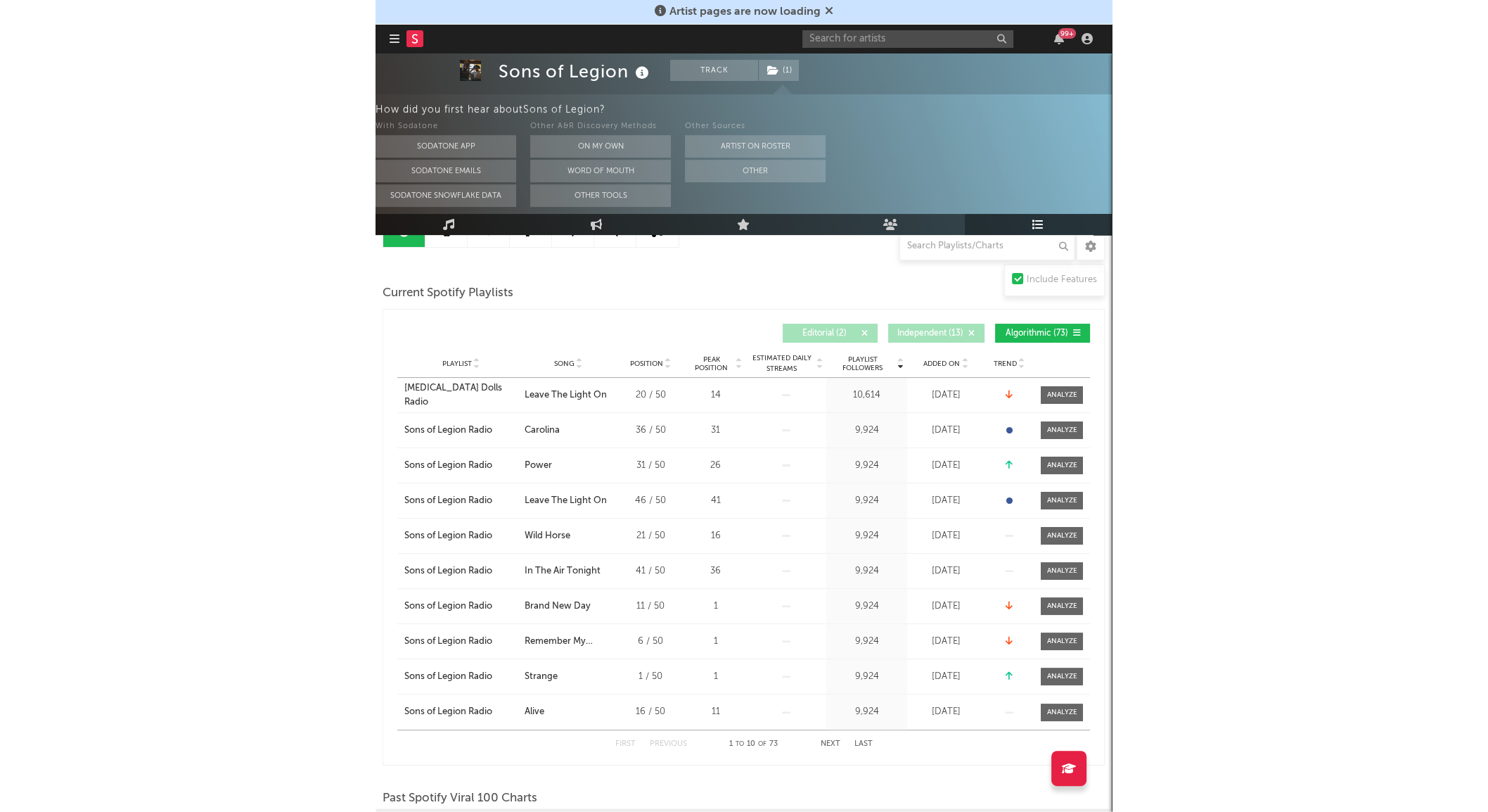
scroll to position [165, 0]
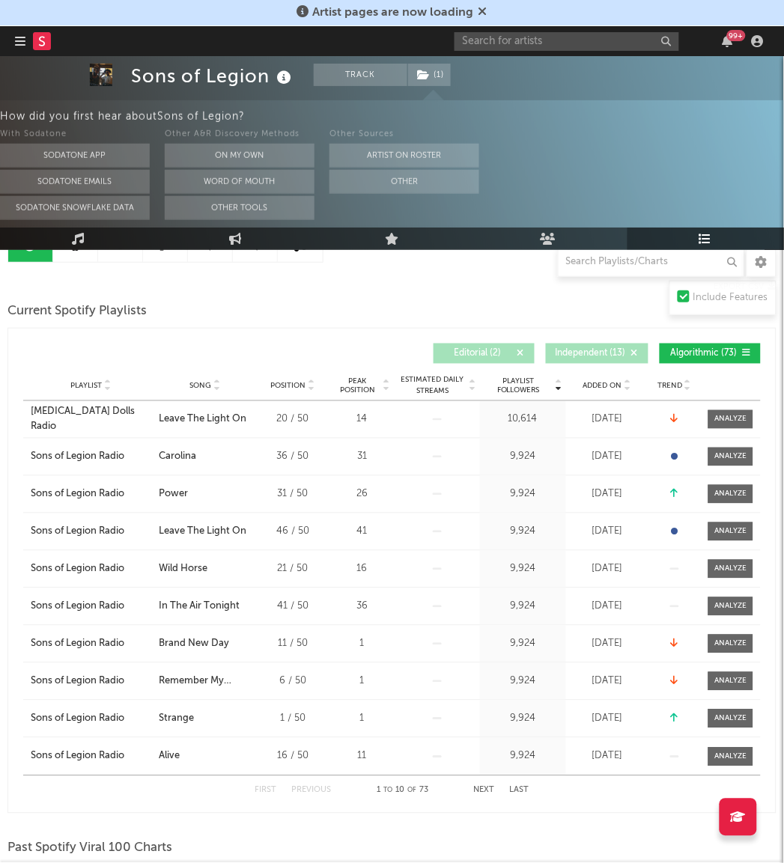
click at [100, 382] on span "Playlist" at bounding box center [86, 386] width 31 height 9
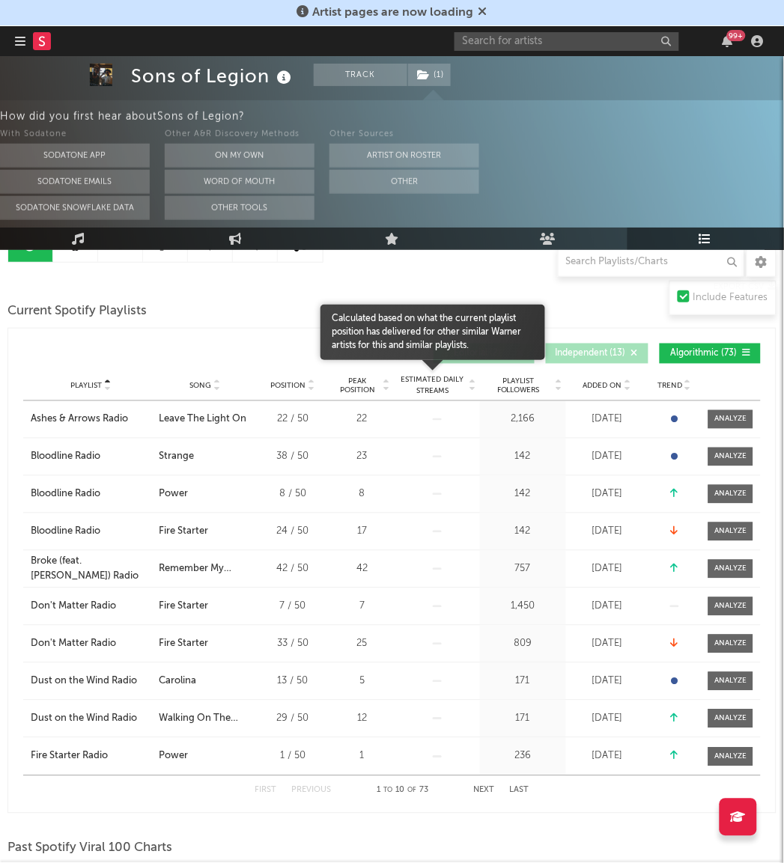
click at [443, 384] on span "Estimated Daily Streams" at bounding box center [432, 386] width 70 height 22
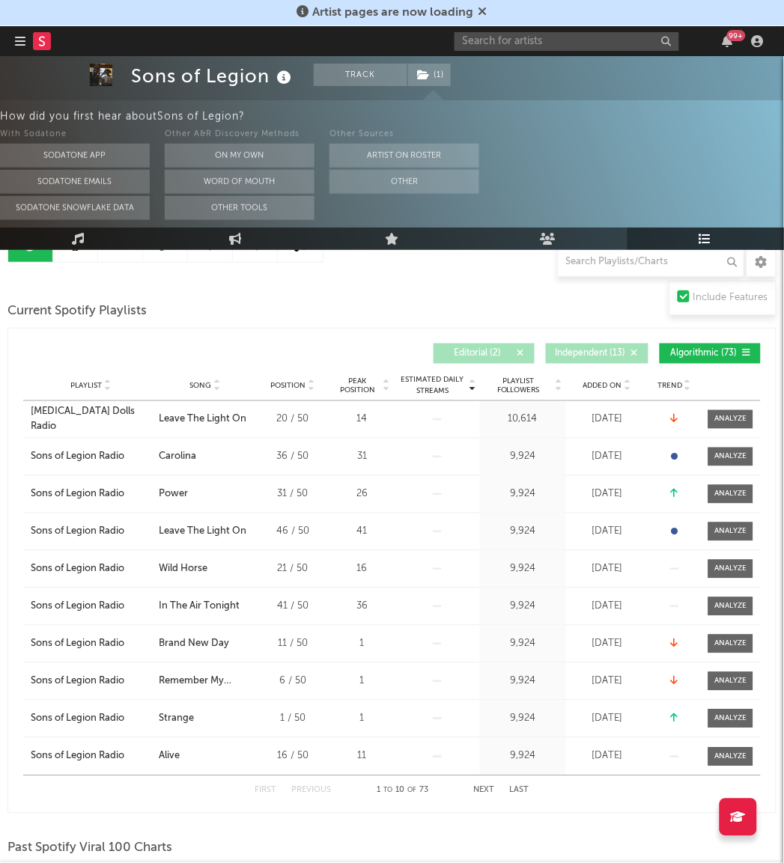
click at [500, 385] on span "Playlist Followers" at bounding box center [518, 386] width 70 height 18
click at [719, 419] on div at bounding box center [731, 419] width 32 height 11
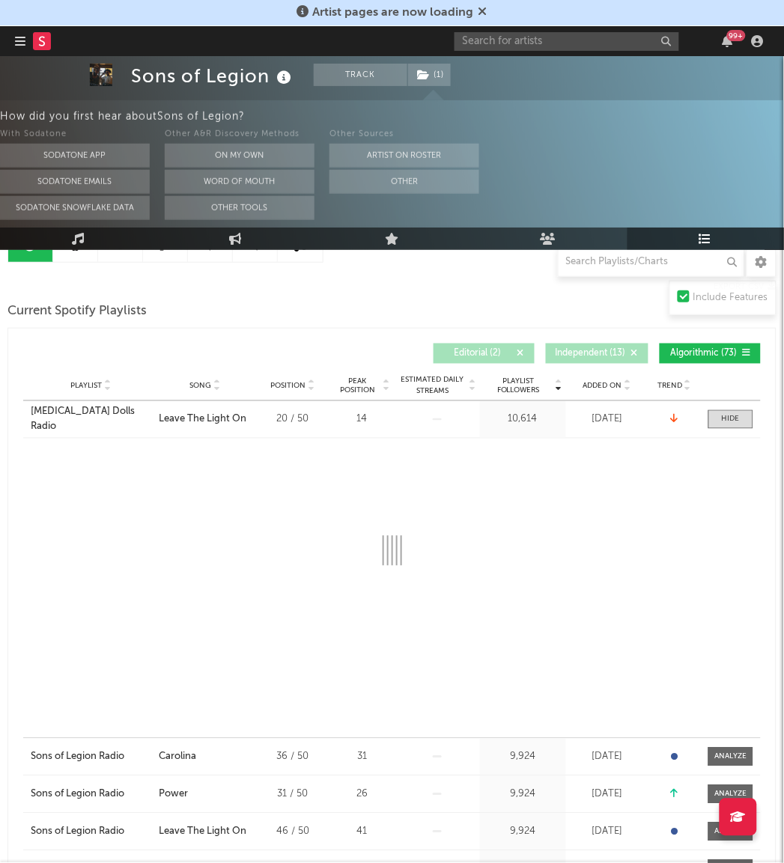
select select "1w"
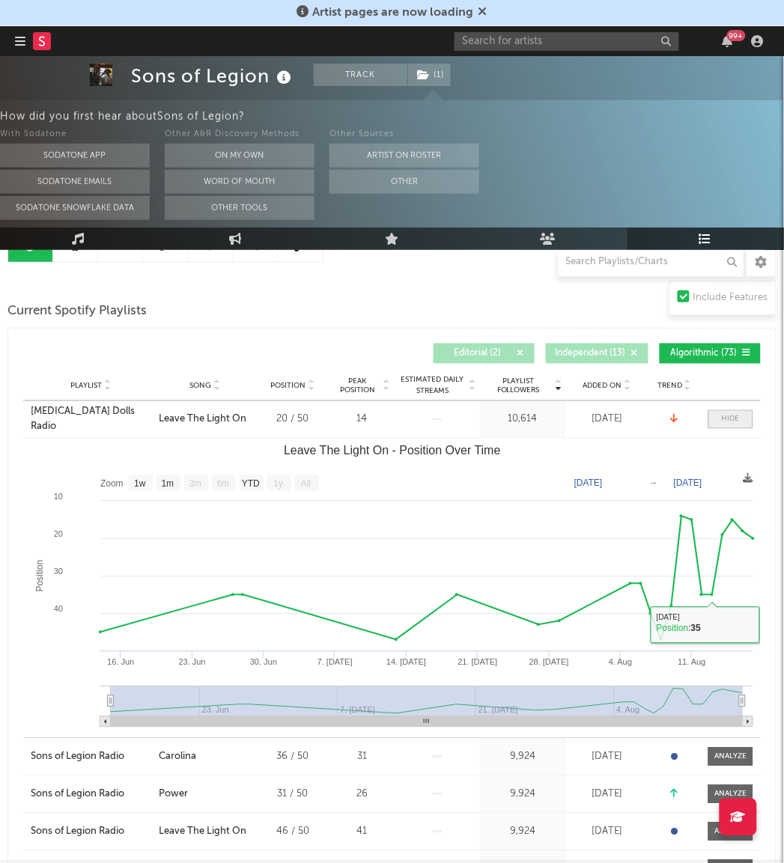
click at [734, 423] on div at bounding box center [730, 419] width 18 height 11
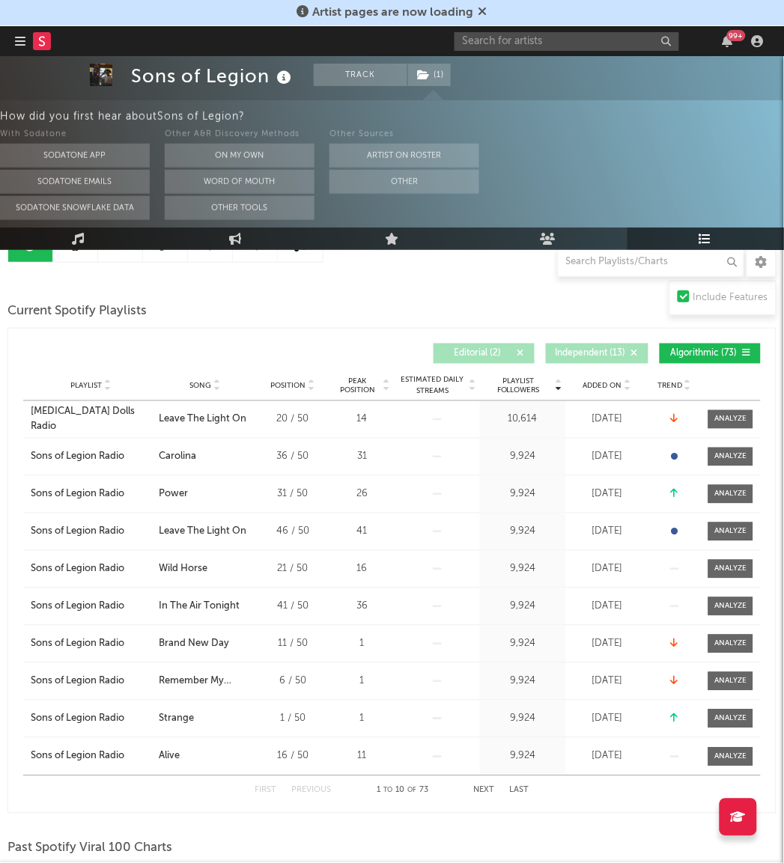
click at [484, 790] on button "Next" at bounding box center [484, 791] width 21 height 8
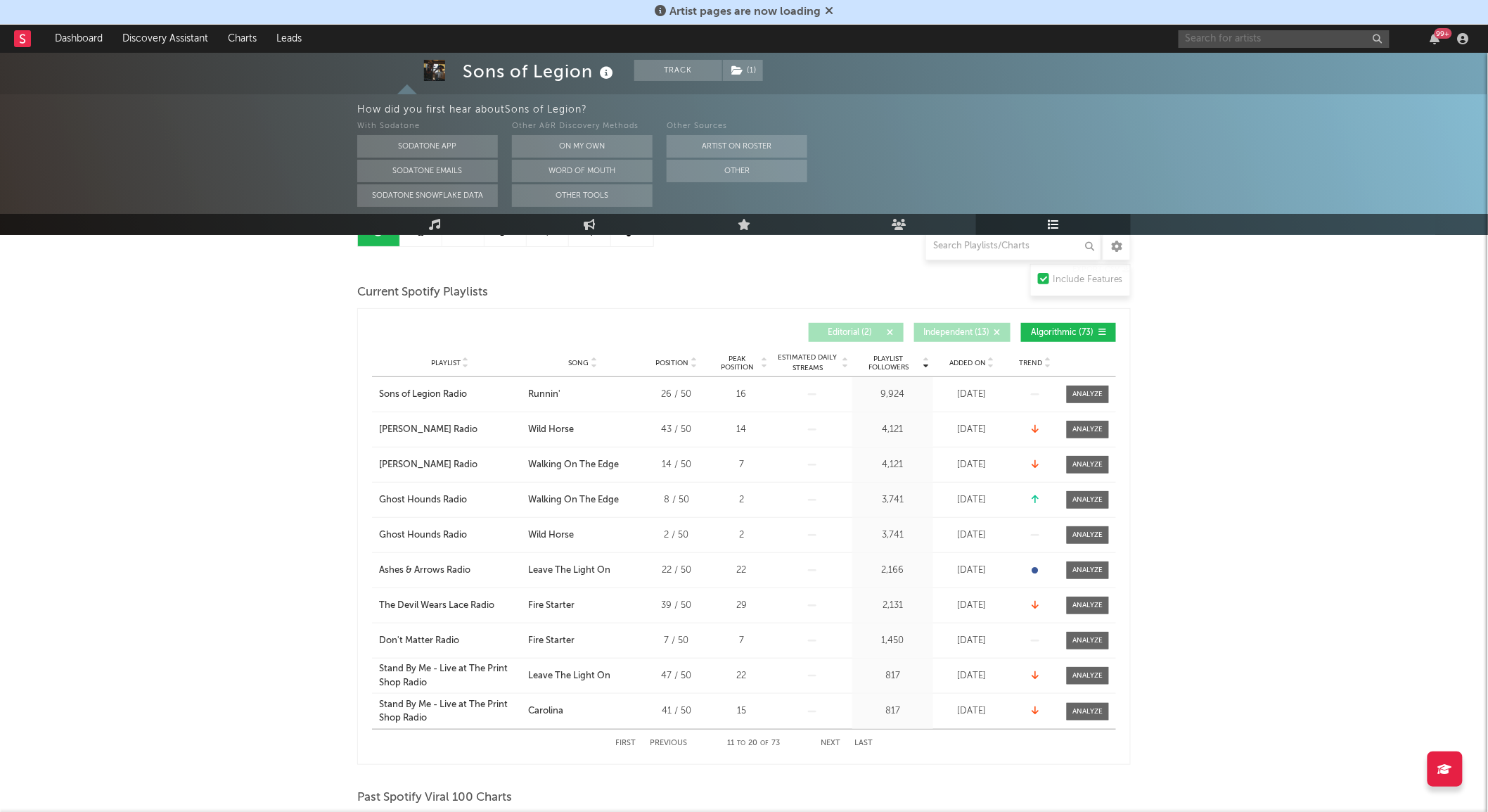
click at [1200, 40] on input "text" at bounding box center [1284, 39] width 211 height 18
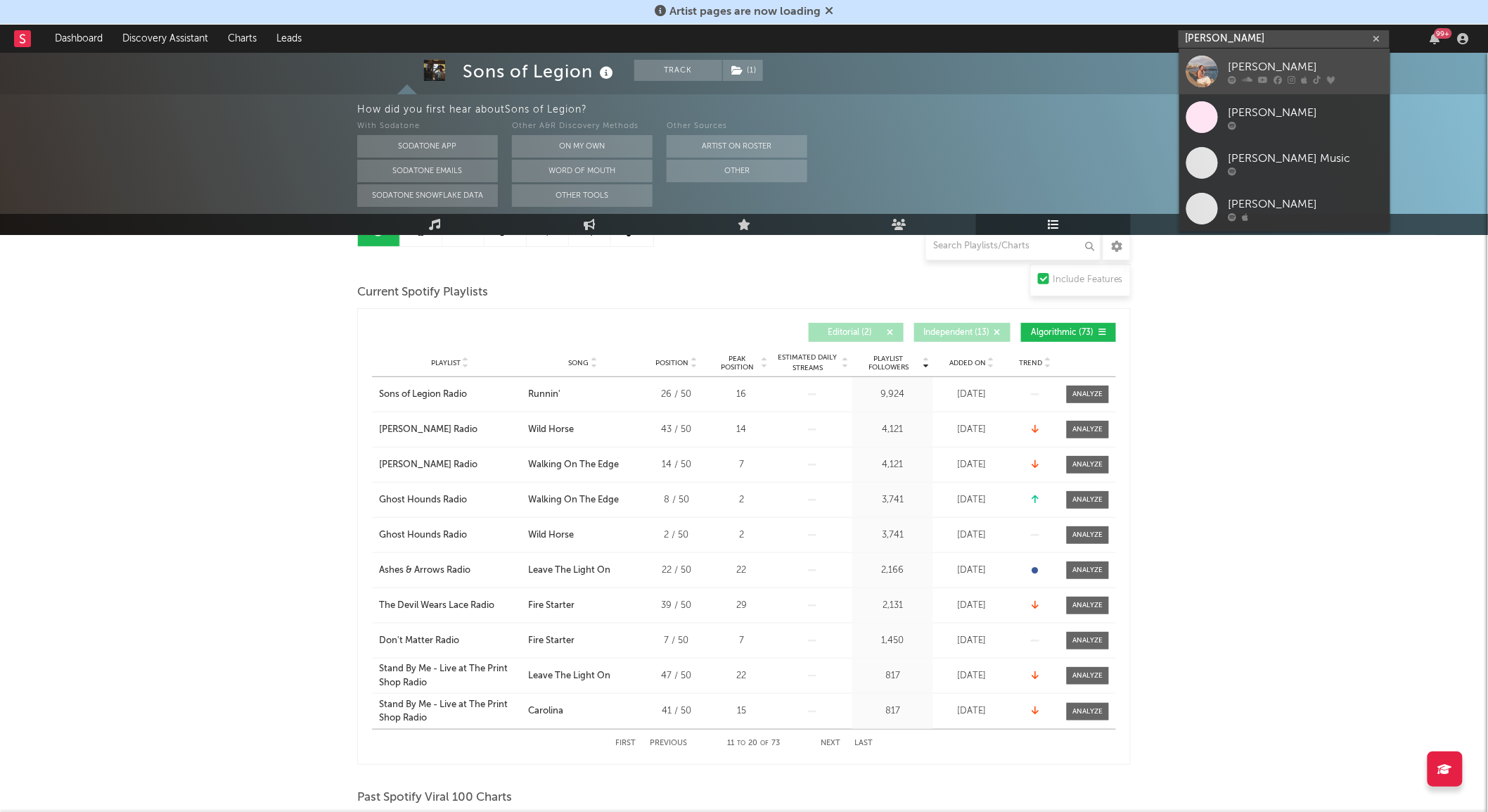
type input "[PERSON_NAME]"
click at [1208, 74] on div at bounding box center [1202, 71] width 32 height 32
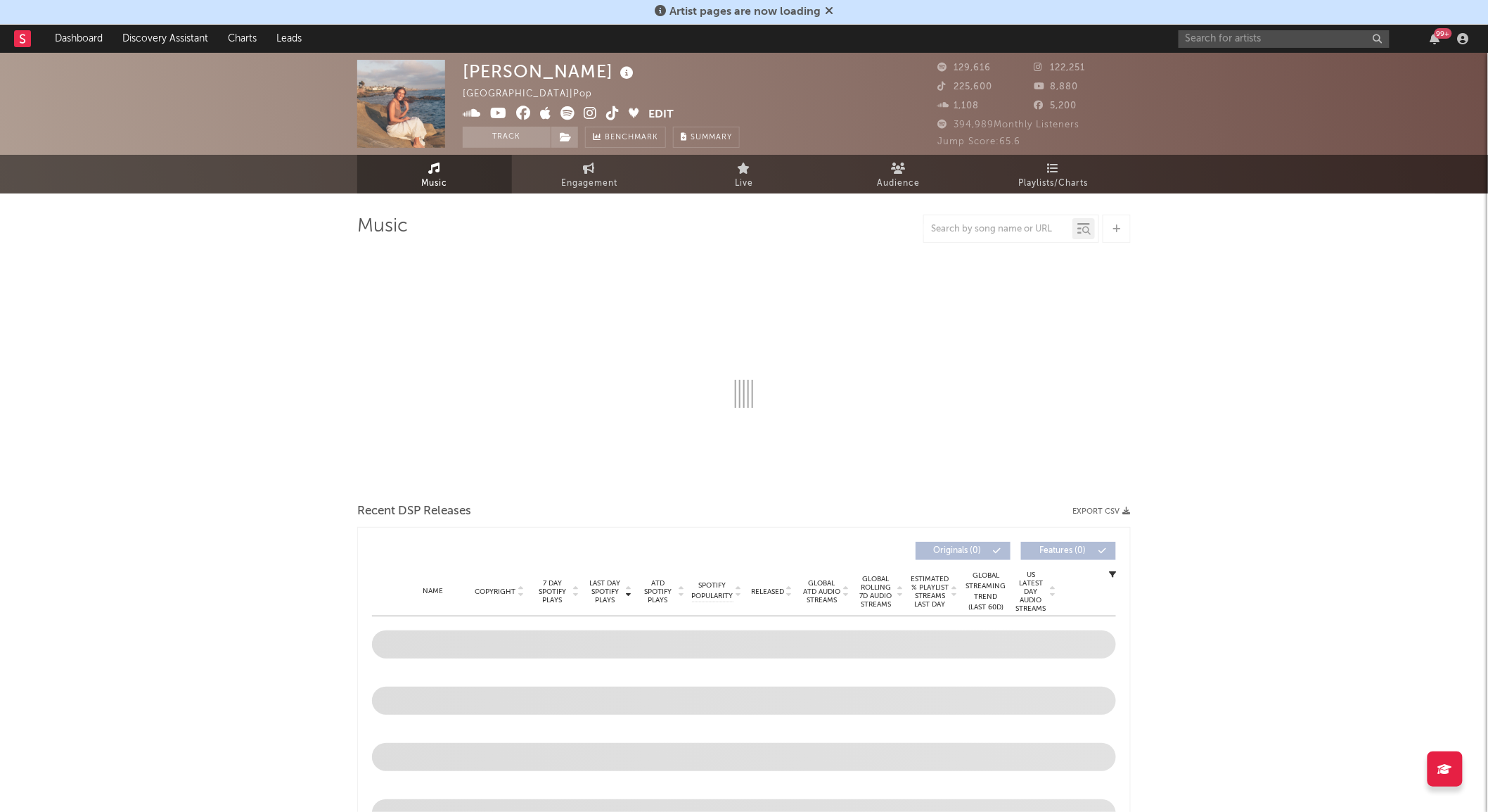
select select "6m"
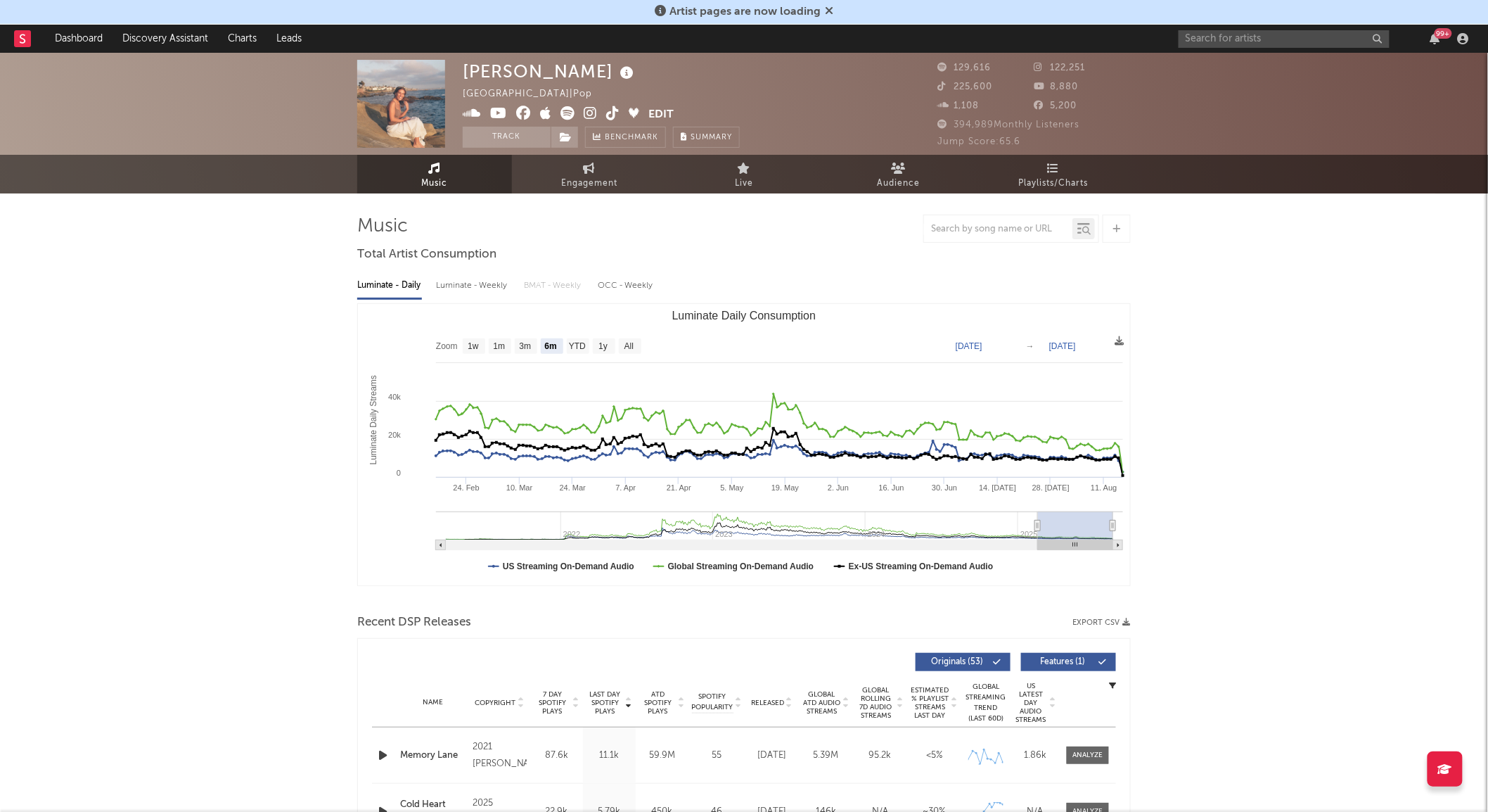
select select "6m"
click at [567, 181] on span "Engagement" at bounding box center [589, 183] width 56 height 17
select select "1w"
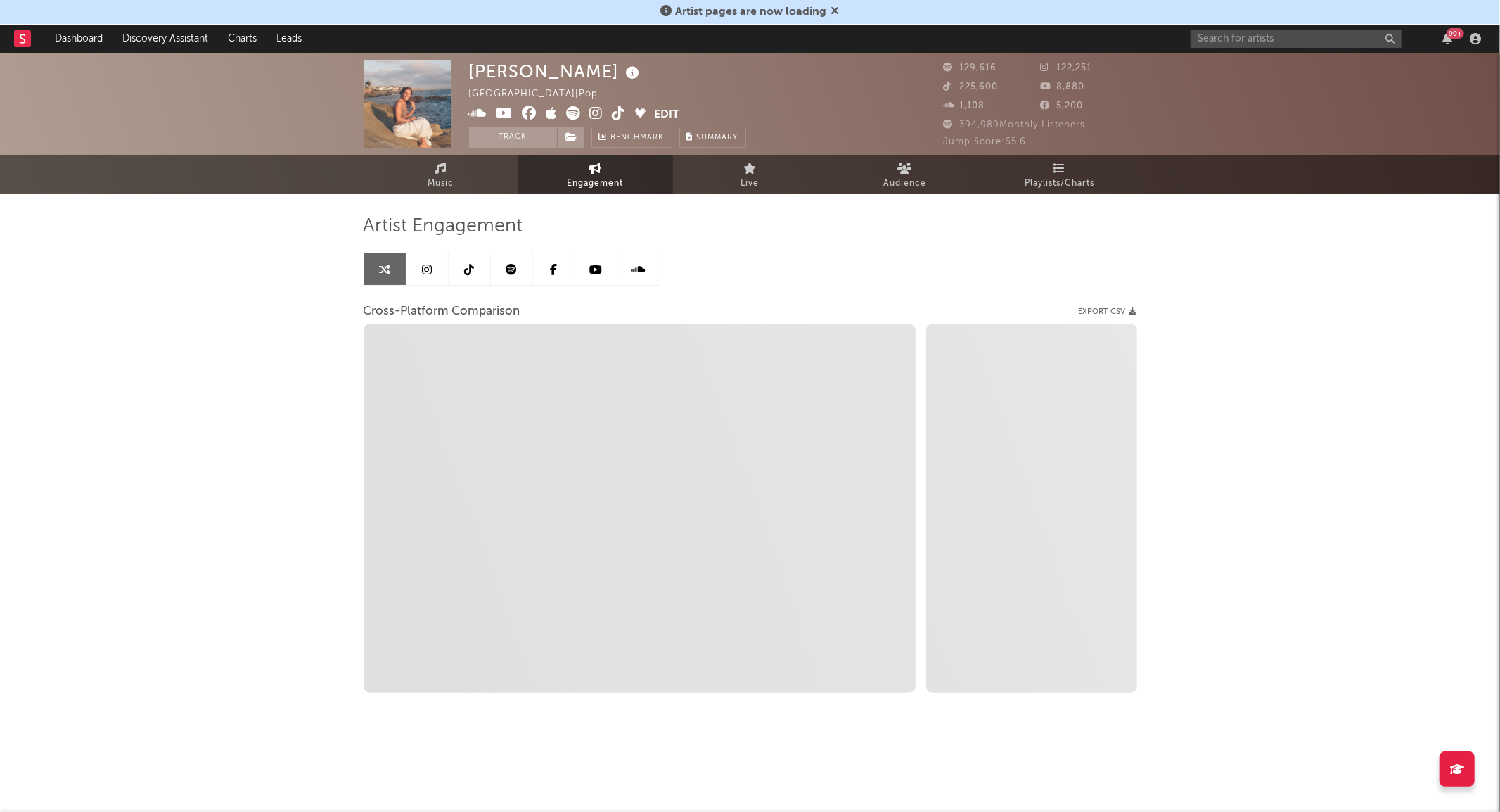
click at [465, 264] on icon at bounding box center [469, 270] width 9 height 11
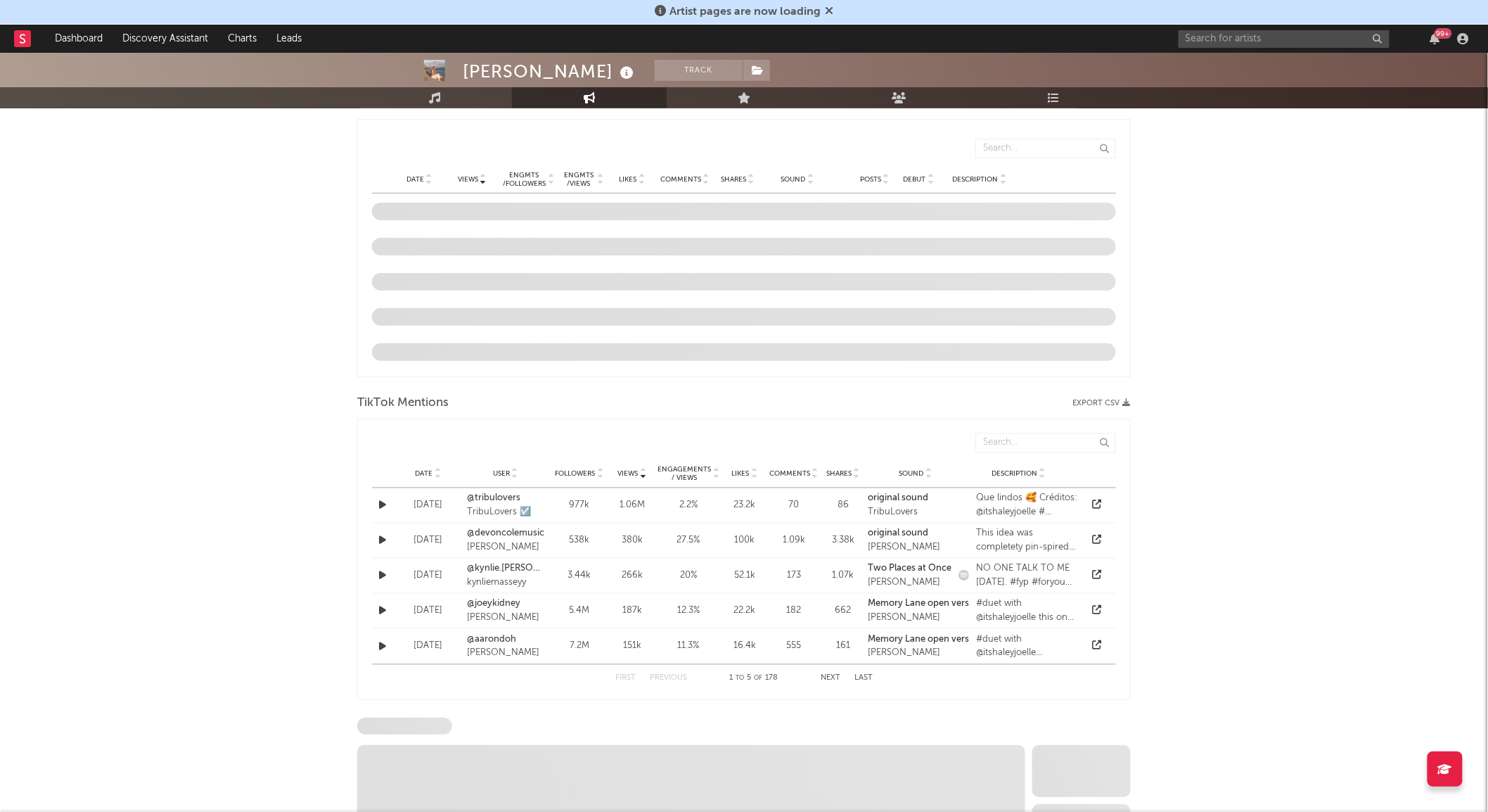
scroll to position [743, 0]
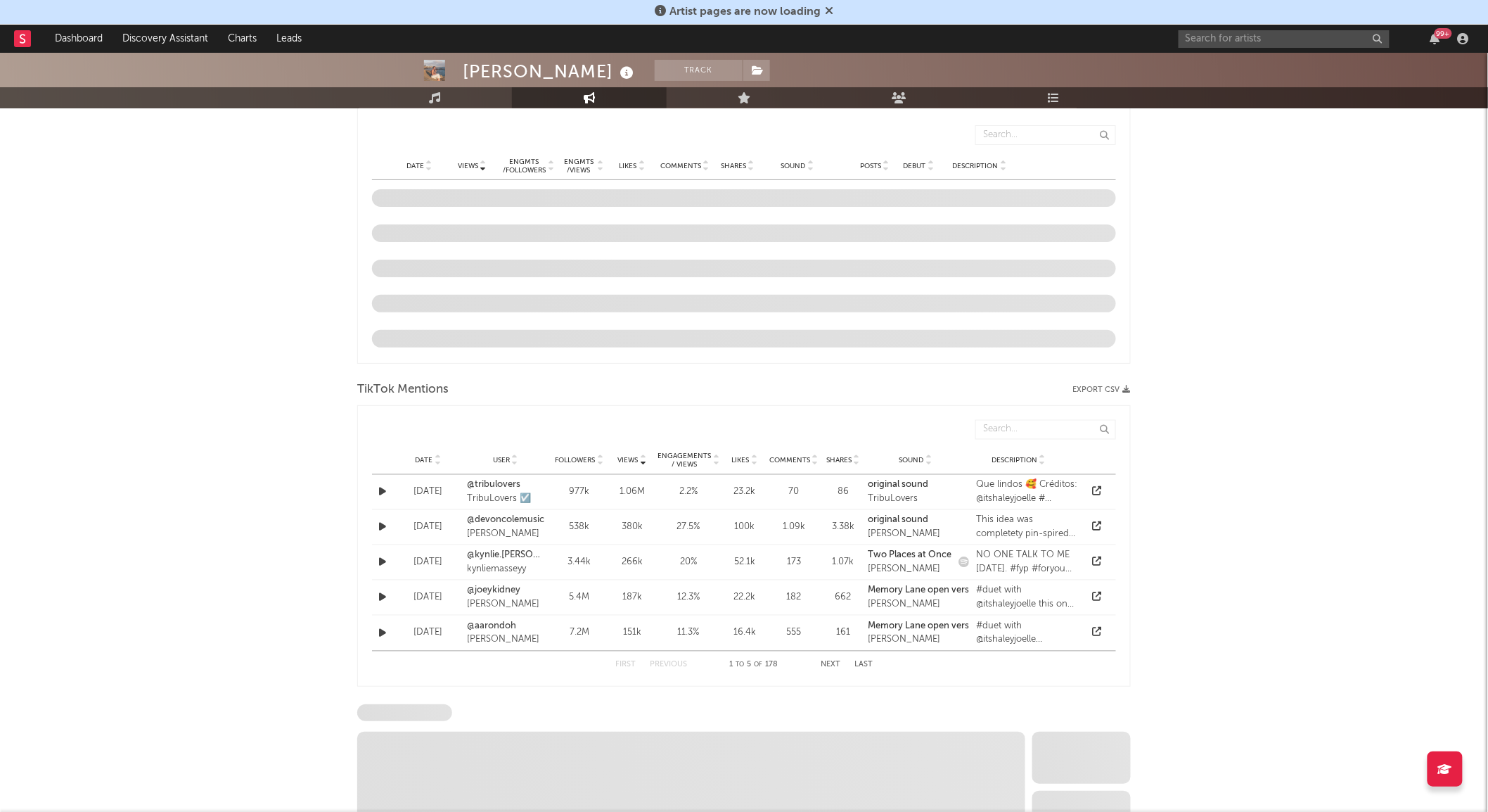
select select "6m"
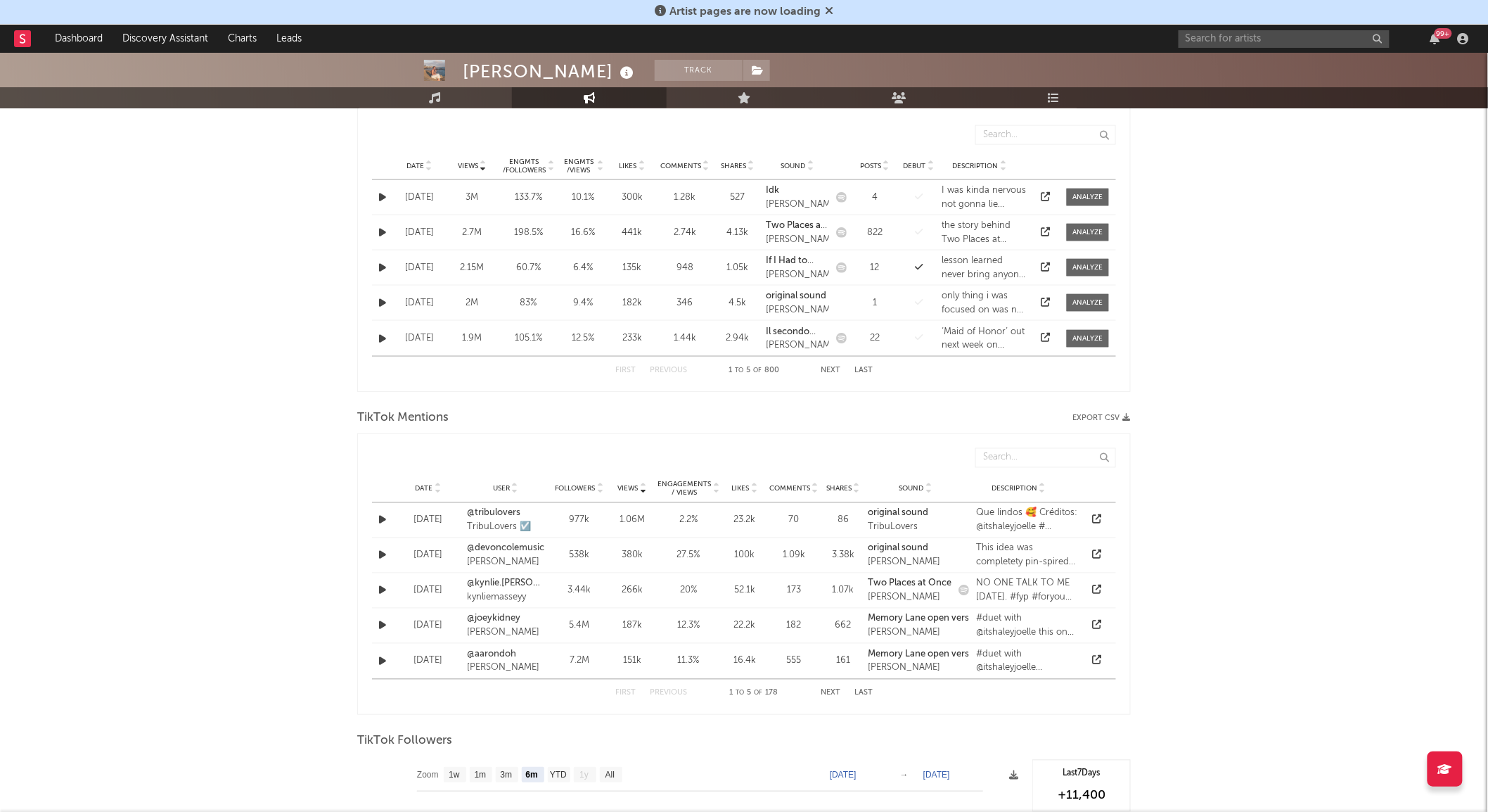
click at [433, 487] on div at bounding box center [437, 488] width 8 height 10
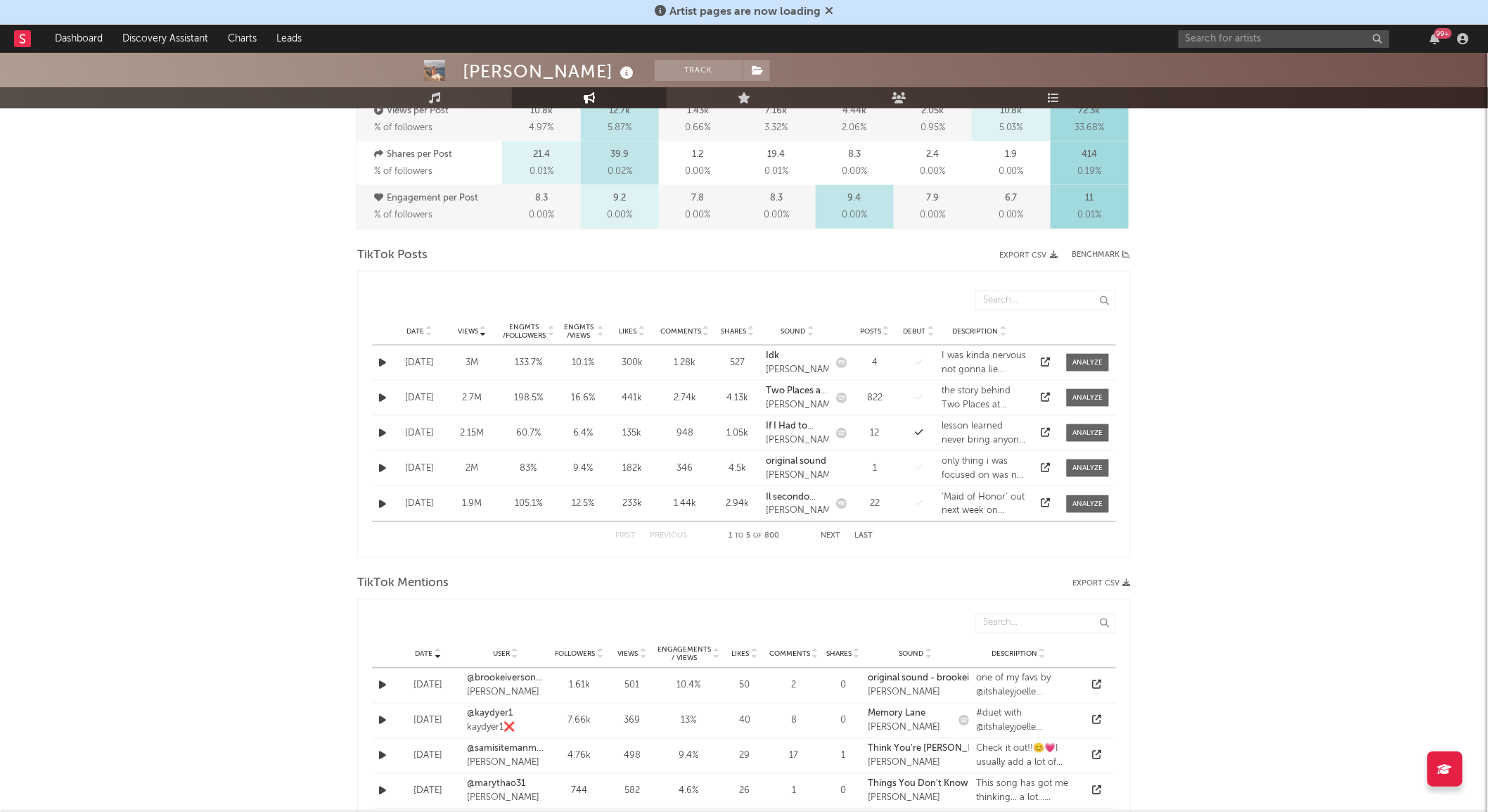
scroll to position [575, 0]
click at [418, 331] on span "Date" at bounding box center [415, 334] width 18 height 8
click at [1042, 504] on icon at bounding box center [1046, 506] width 9 height 9
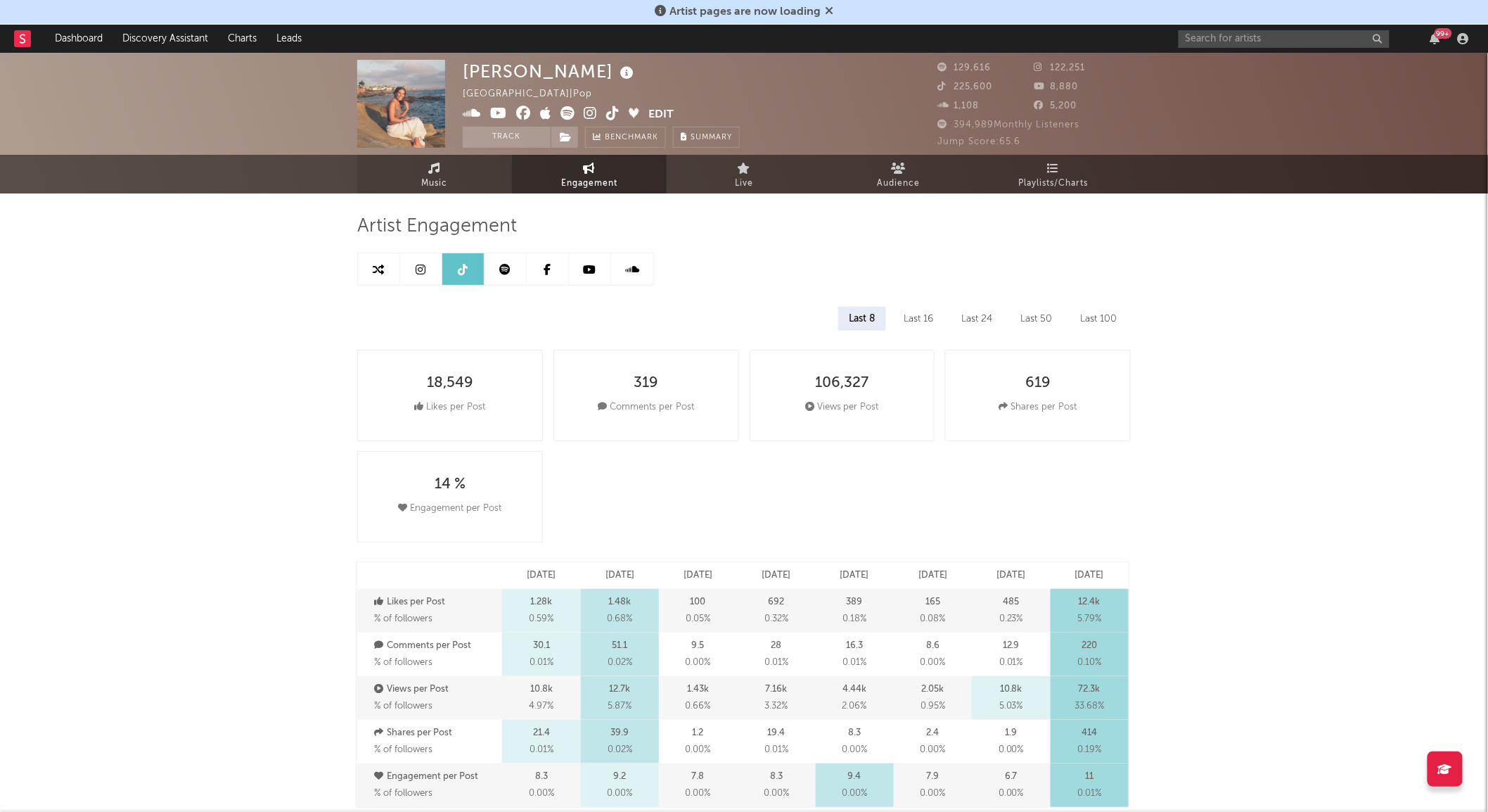
click at [409, 180] on link "Music" at bounding box center [434, 174] width 155 height 39
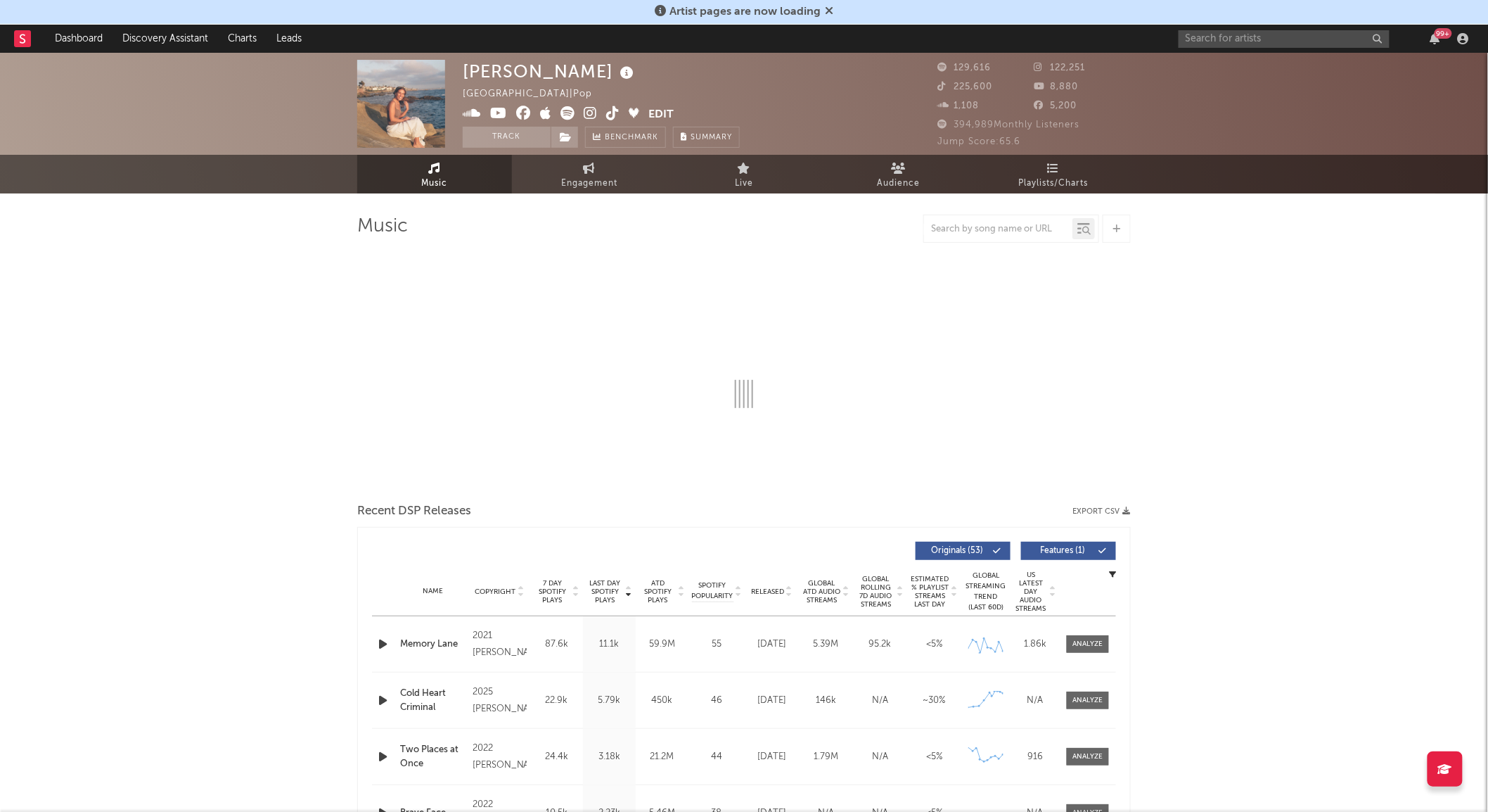
select select "6m"
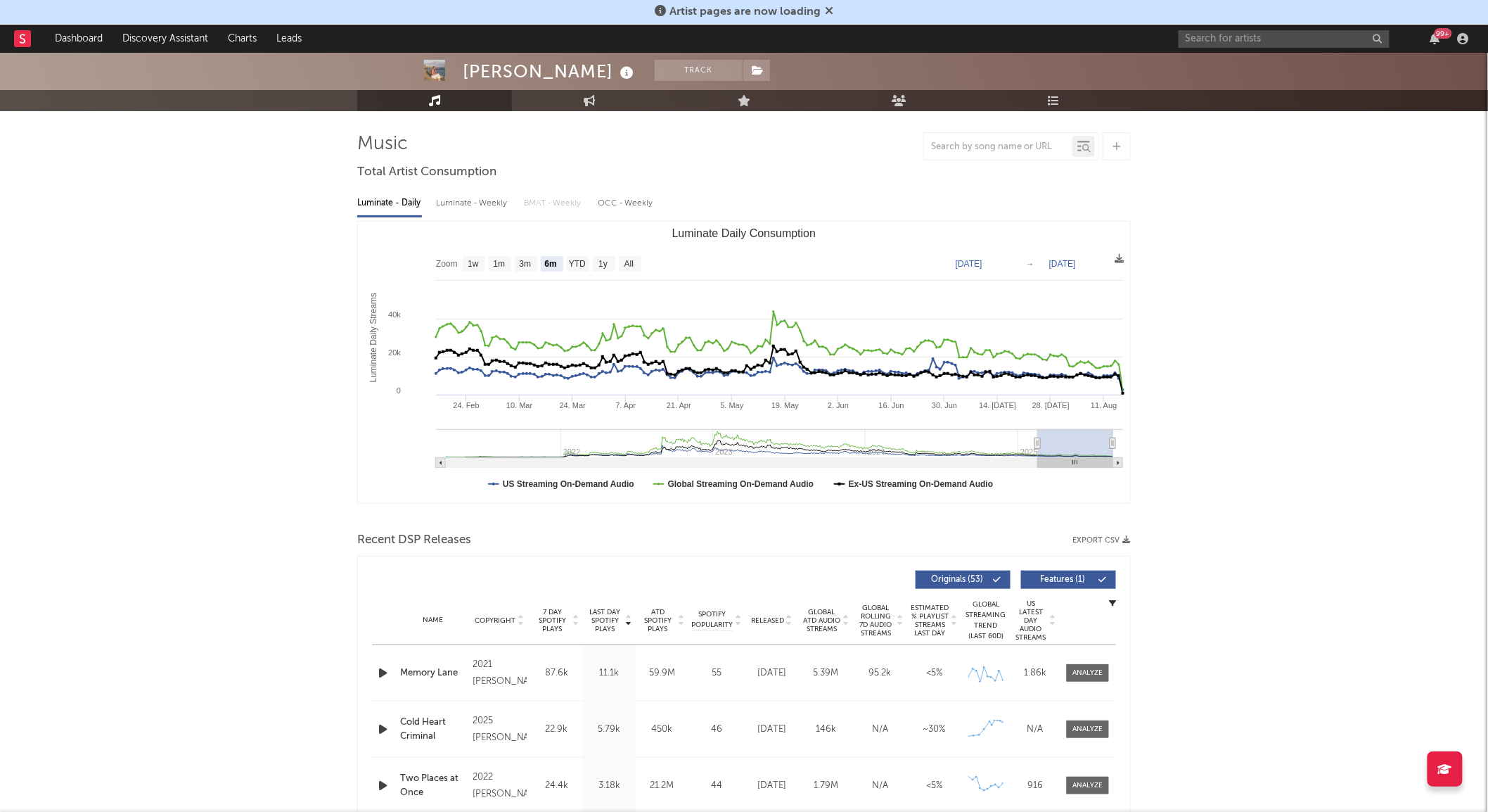
scroll to position [83, 0]
